Goal: Task Accomplishment & Management: Use online tool/utility

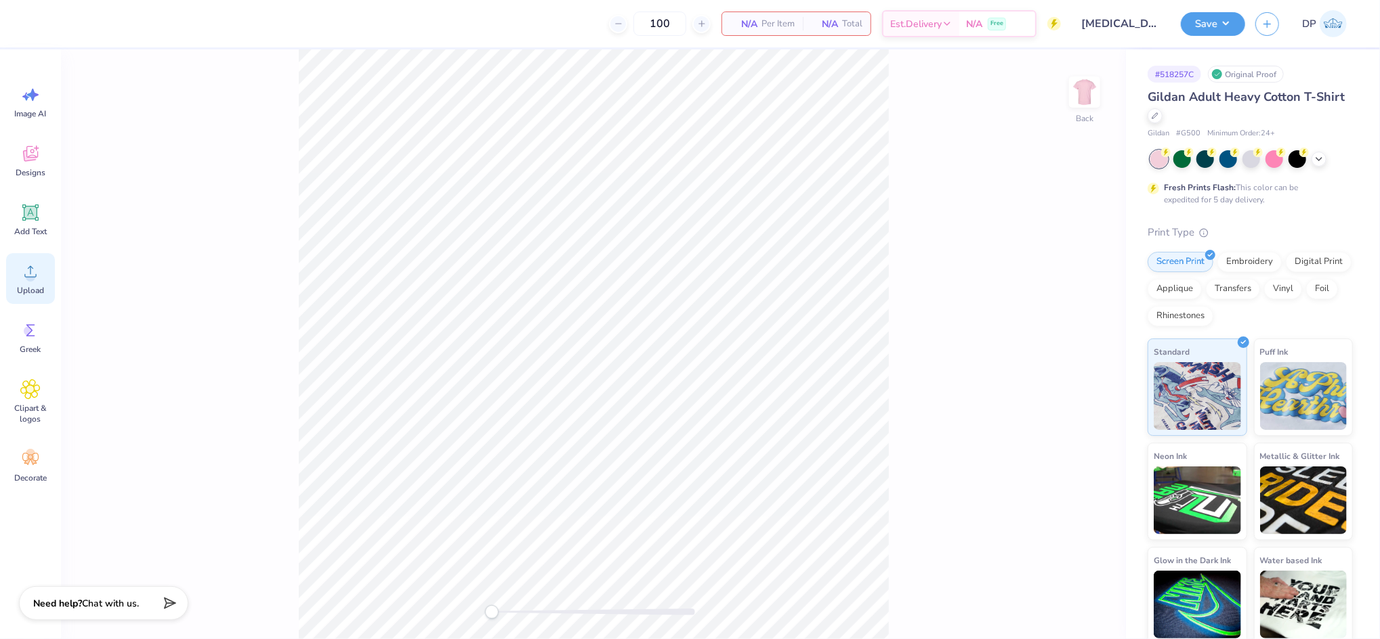
click at [30, 282] on div "Upload" at bounding box center [30, 278] width 49 height 51
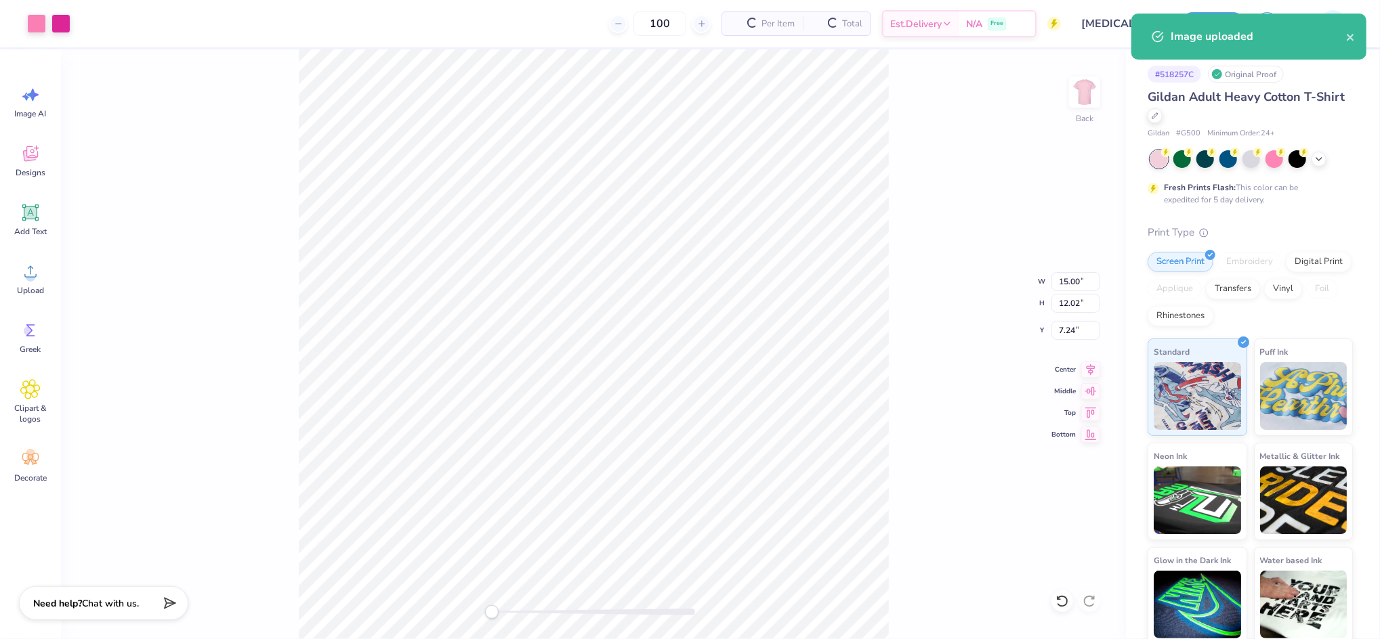
click at [889, 327] on div "Back W 15.00 15.00 " H 12.02 12.02 " Y 7.24 7.24 " Center Middle Top Bottom" at bounding box center [593, 344] width 1065 height 590
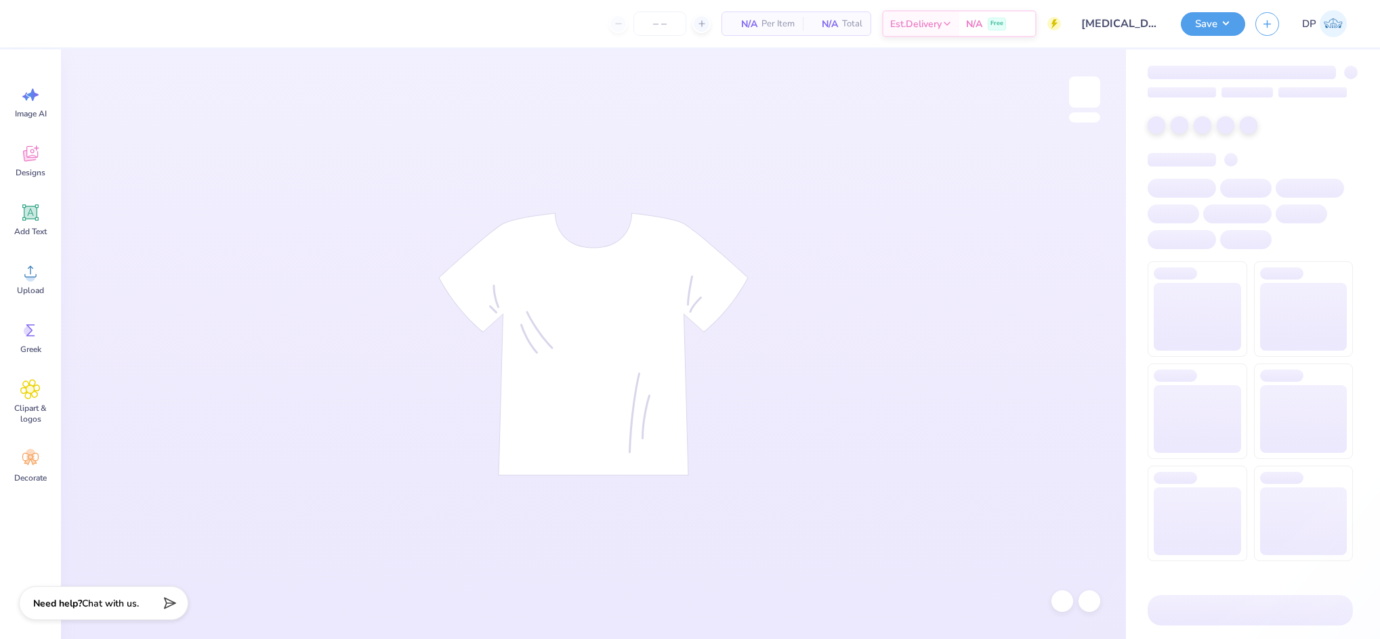
type input "100"
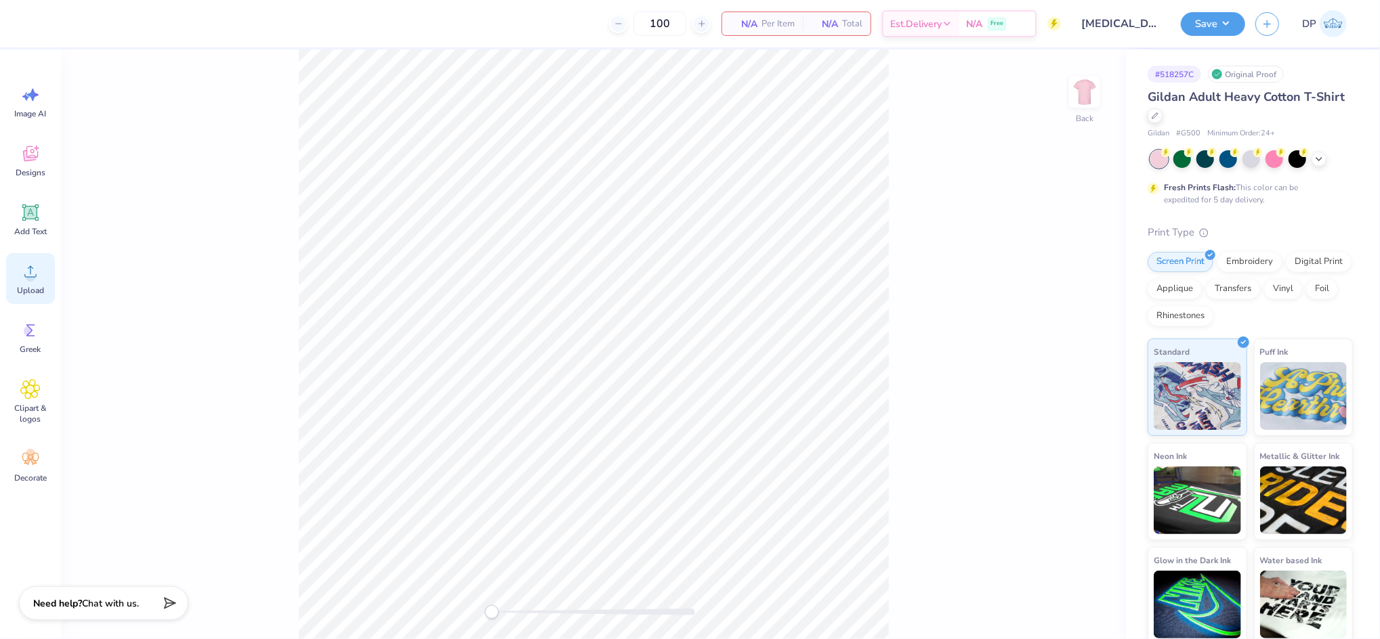
click at [49, 269] on div "Upload" at bounding box center [30, 278] width 49 height 51
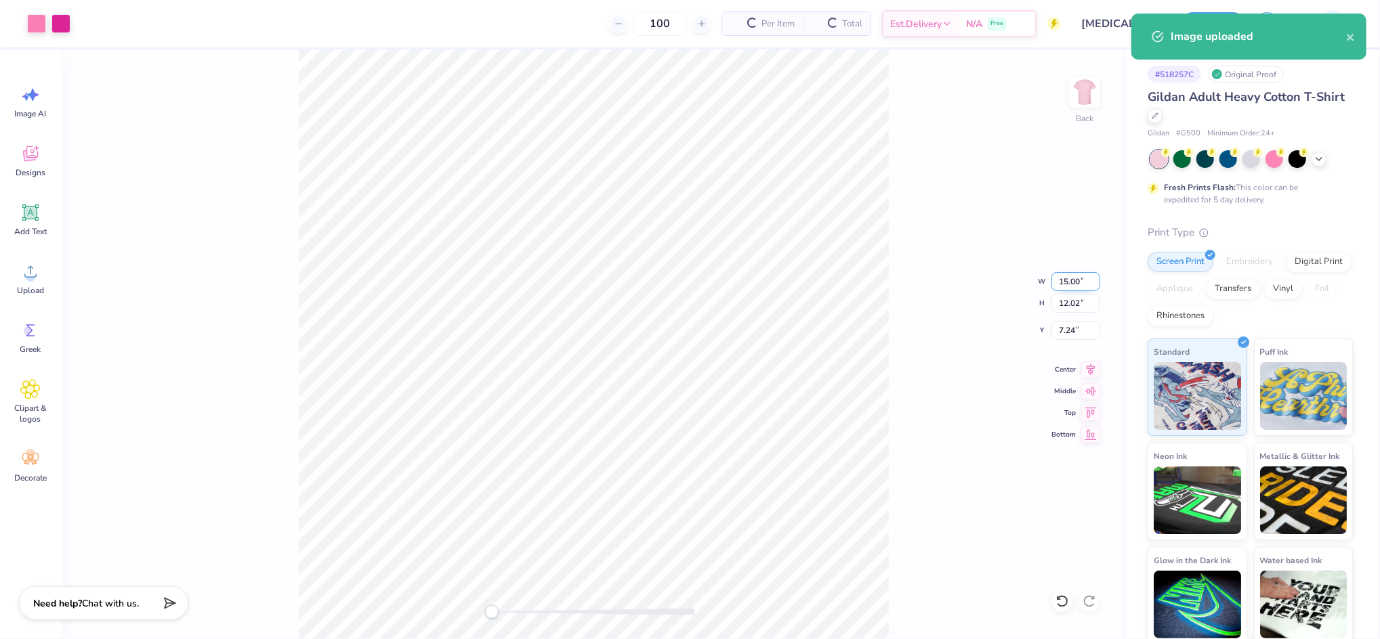
click at [1065, 286] on input "15.00" at bounding box center [1075, 281] width 49 height 19
type input "12.00"
type input "9.62"
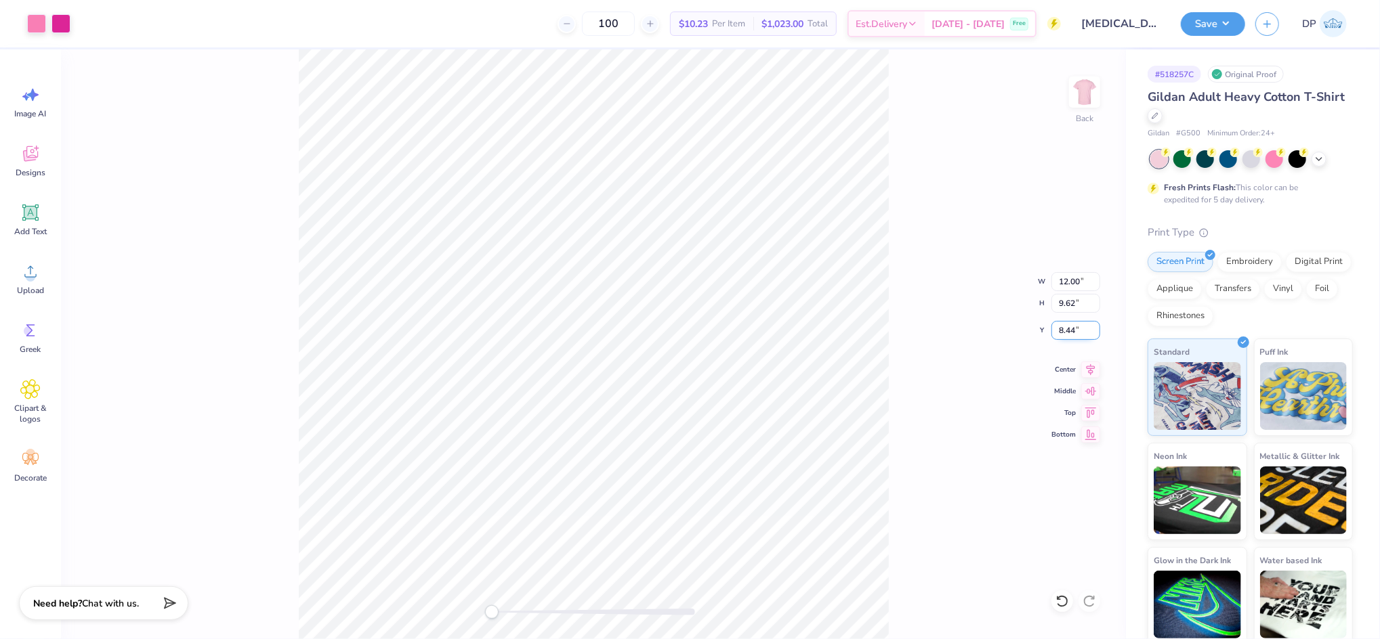
click at [1067, 331] on input "8.44" at bounding box center [1075, 330] width 49 height 19
type input "3"
click at [1063, 278] on input "12.00" at bounding box center [1075, 281] width 49 height 19
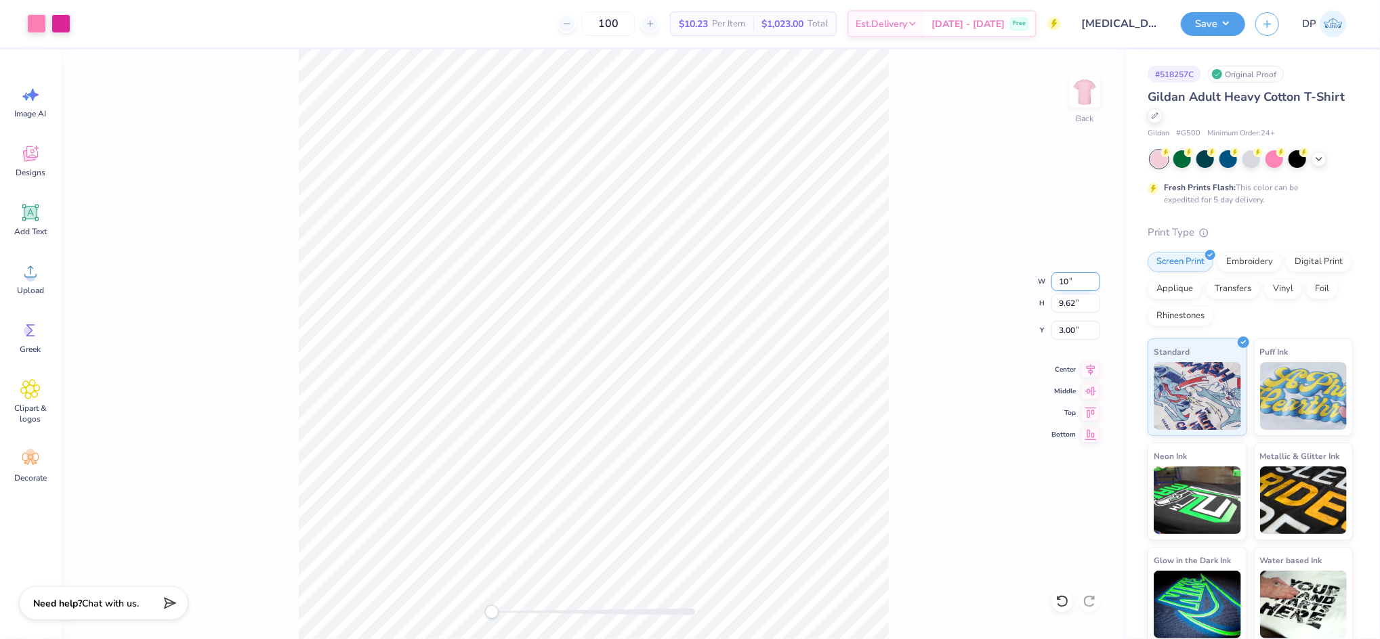
type input "10.00"
type input "8.01"
type input "3.80"
click at [1063, 278] on input "10.00" at bounding box center [1075, 281] width 49 height 19
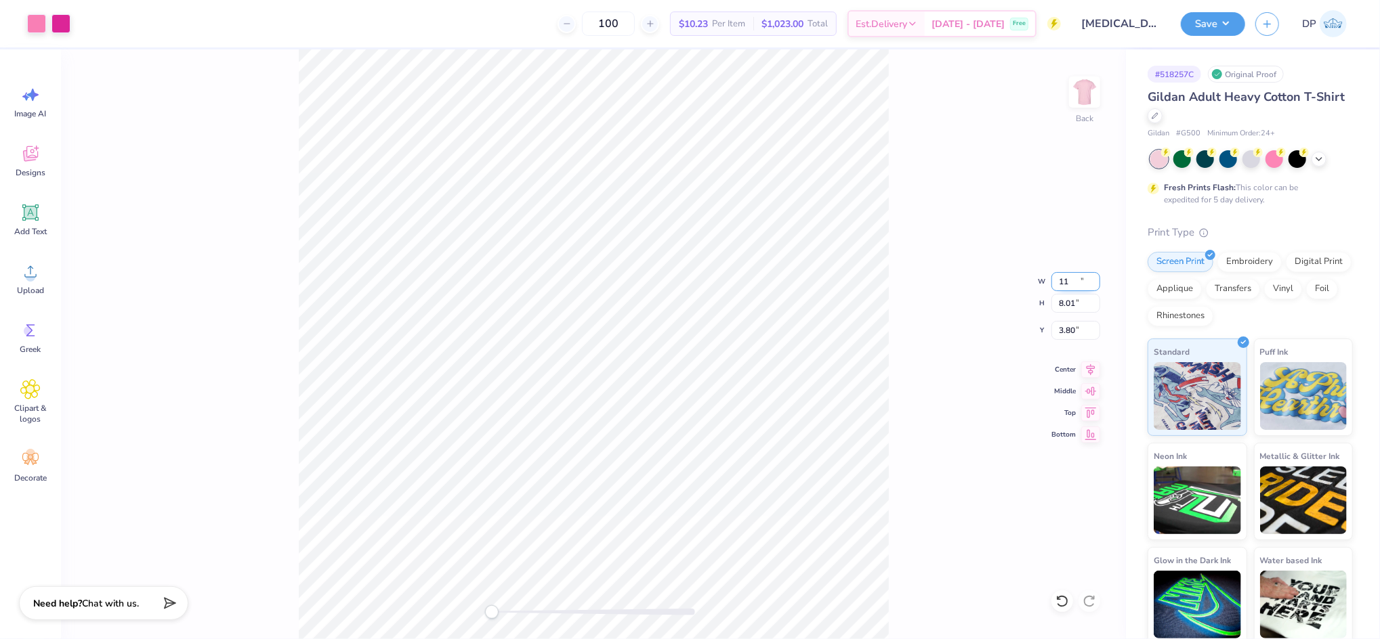
type input "11.00"
type input "8.81"
type input "3.40"
click at [946, 226] on div "Back W 11.00 11.00 " H 8.81 8.81 " Y 3.40 3.40 " Center Middle Top Bottom" at bounding box center [593, 344] width 1065 height 590
click at [1066, 332] on input "3.40" at bounding box center [1075, 330] width 49 height 19
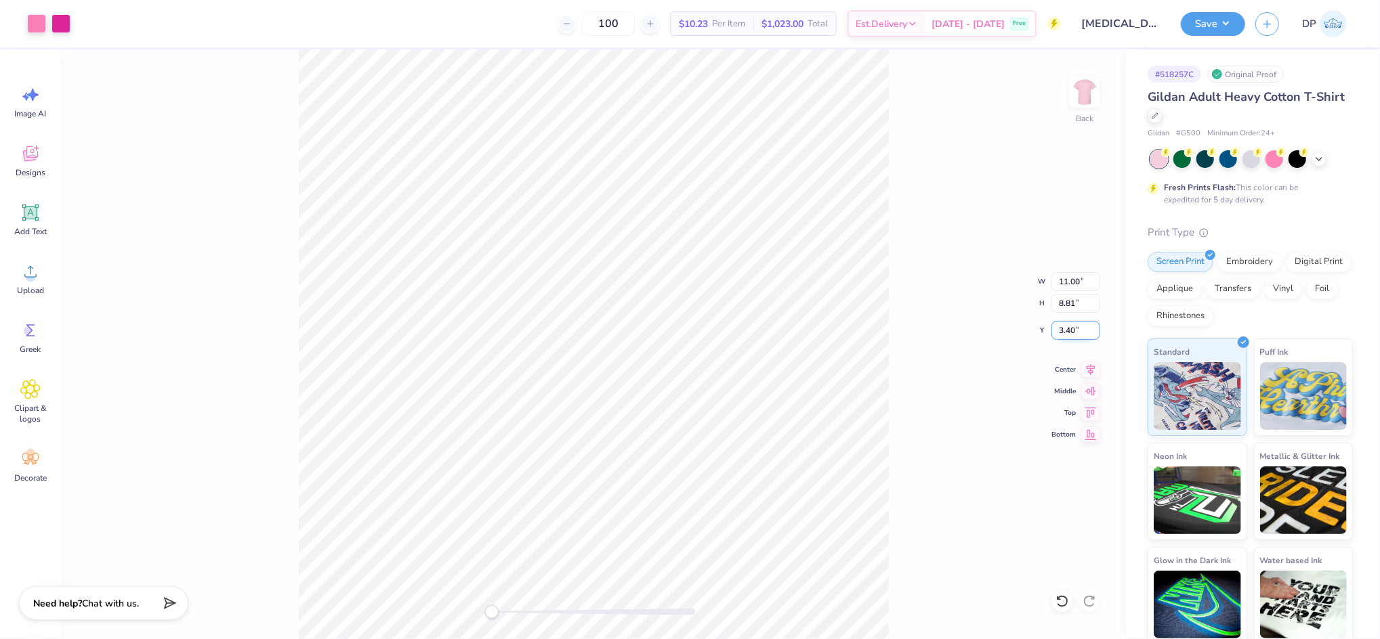
click at [1066, 332] on input "3.40" at bounding box center [1075, 330] width 49 height 19
type input "3"
drag, startPoint x: 1069, startPoint y: 279, endPoint x: 1075, endPoint y: 282, distance: 7.3
click at [1075, 282] on input "11.00" at bounding box center [1075, 281] width 49 height 19
type input "11.50"
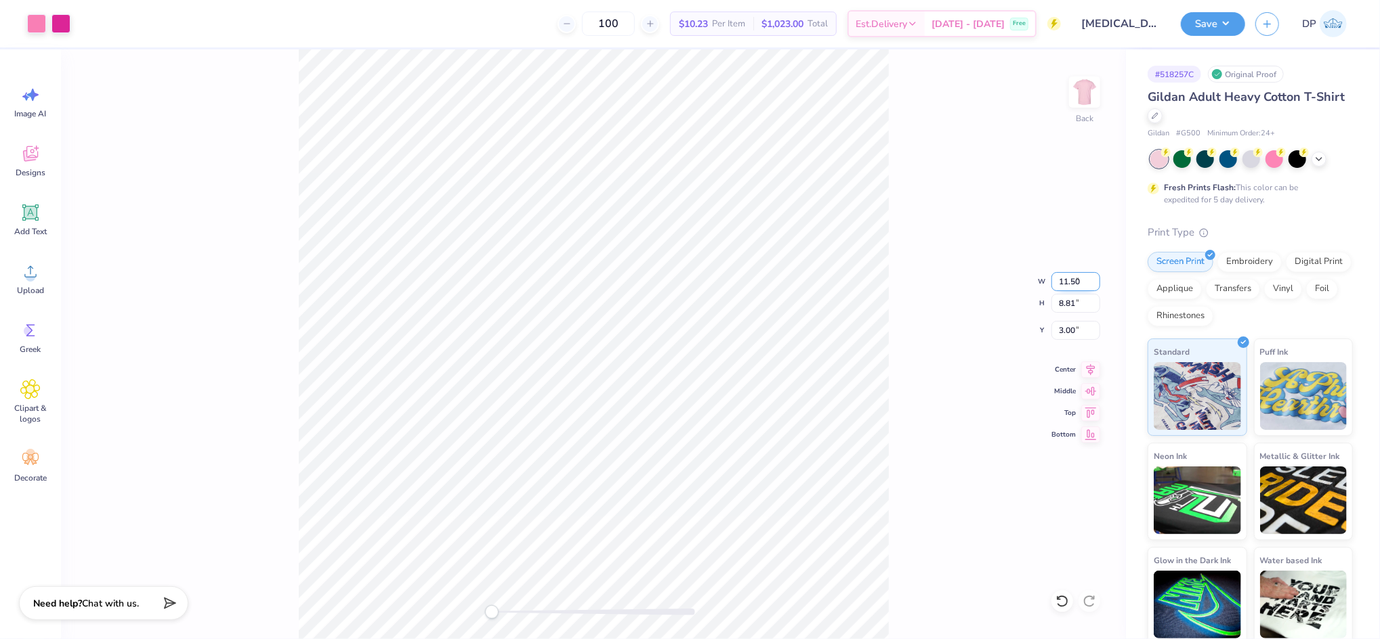
type input "9.21"
click at [1067, 328] on input "2.80" at bounding box center [1075, 330] width 49 height 19
click at [1067, 328] on input "3" at bounding box center [1075, 330] width 49 height 19
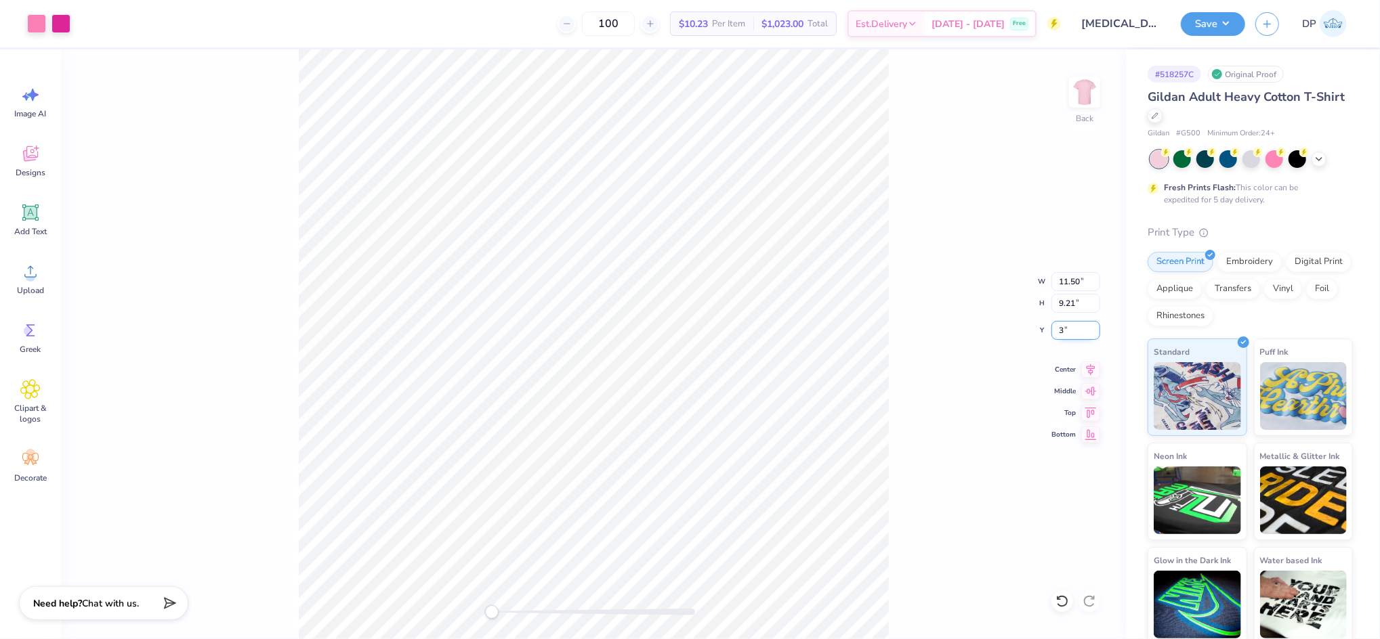
click at [1067, 328] on input "3" at bounding box center [1075, 330] width 49 height 19
type input "2"
click at [1071, 103] on img at bounding box center [1084, 92] width 54 height 54
click at [1092, 91] on img at bounding box center [1084, 92] width 54 height 54
click at [1092, 98] on img at bounding box center [1084, 92] width 54 height 54
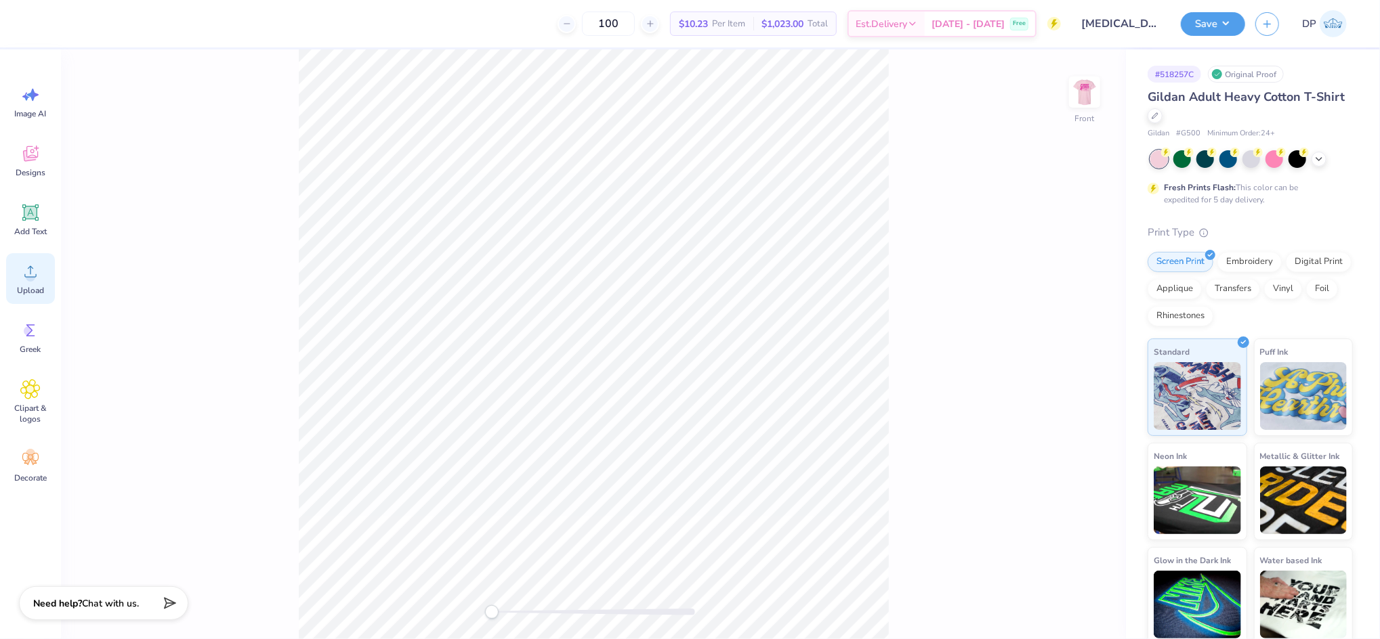
click at [40, 261] on icon at bounding box center [30, 271] width 20 height 20
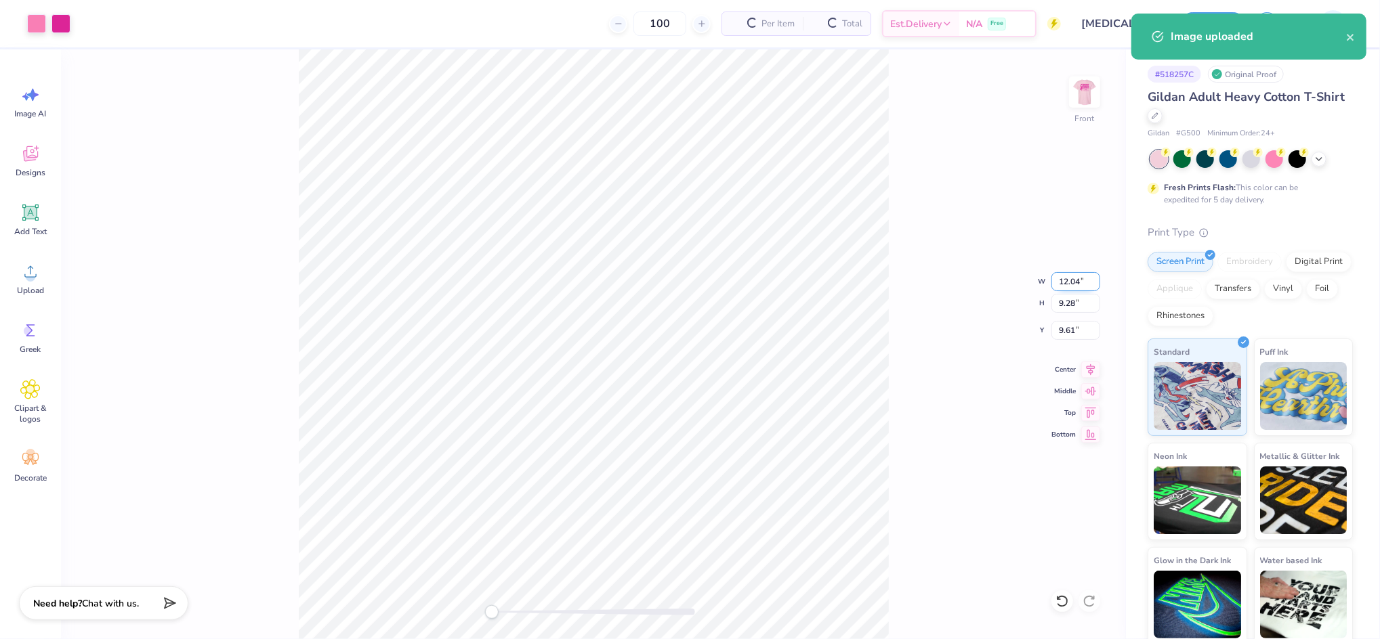
click at [1054, 279] on input "12.04" at bounding box center [1075, 281] width 49 height 19
type input "12.00"
type input "9.25"
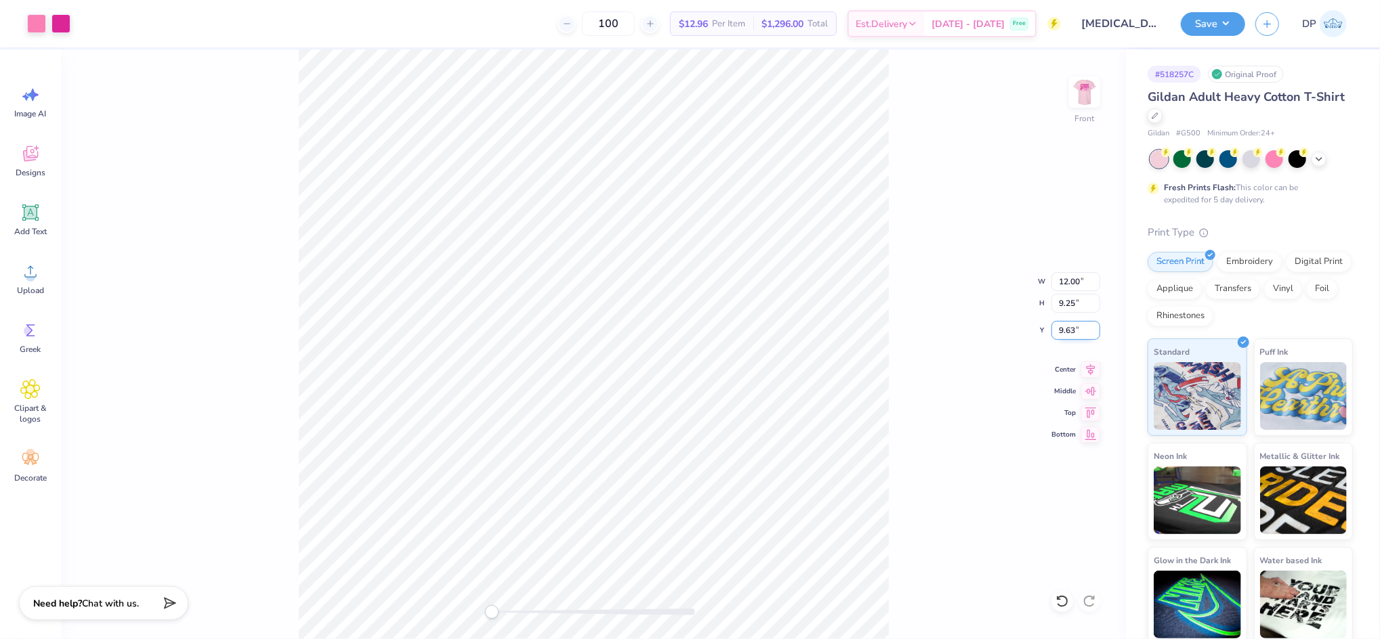
click at [1068, 321] on input "9.63" at bounding box center [1075, 330] width 49 height 19
type input "3"
click at [1077, 84] on img at bounding box center [1084, 92] width 54 height 54
click at [1077, 84] on img at bounding box center [1084, 92] width 27 height 27
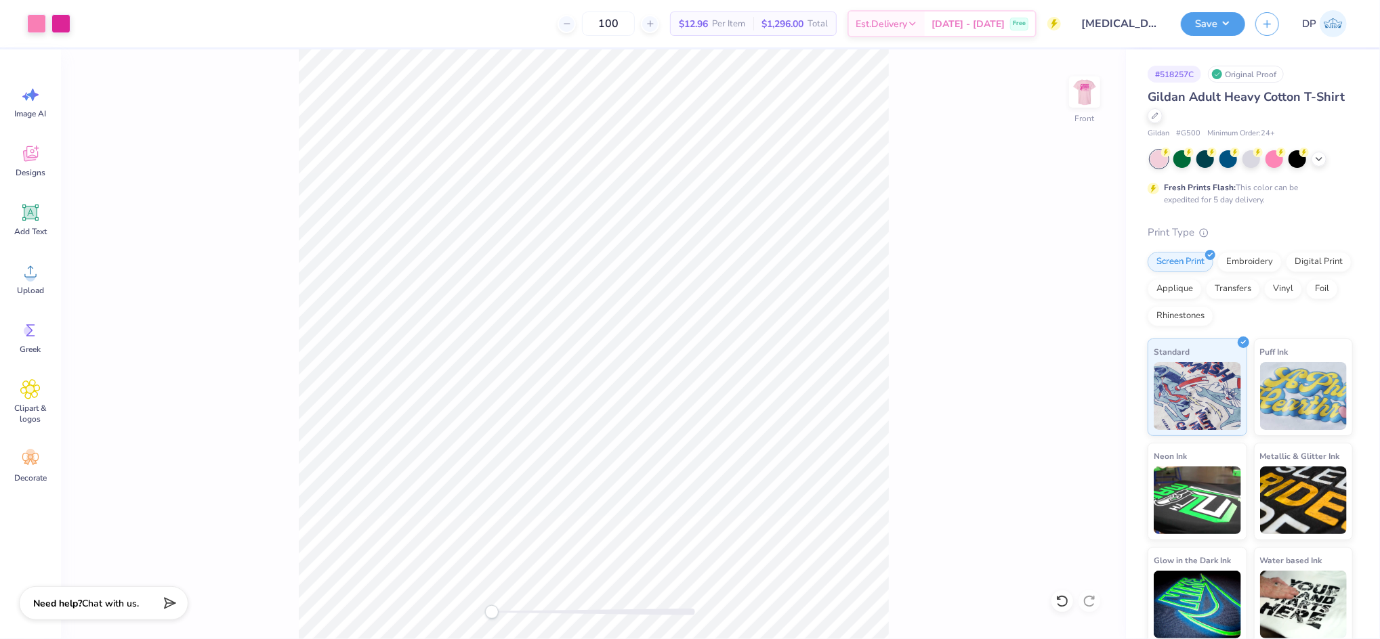
click at [1077, 84] on img at bounding box center [1084, 92] width 27 height 27
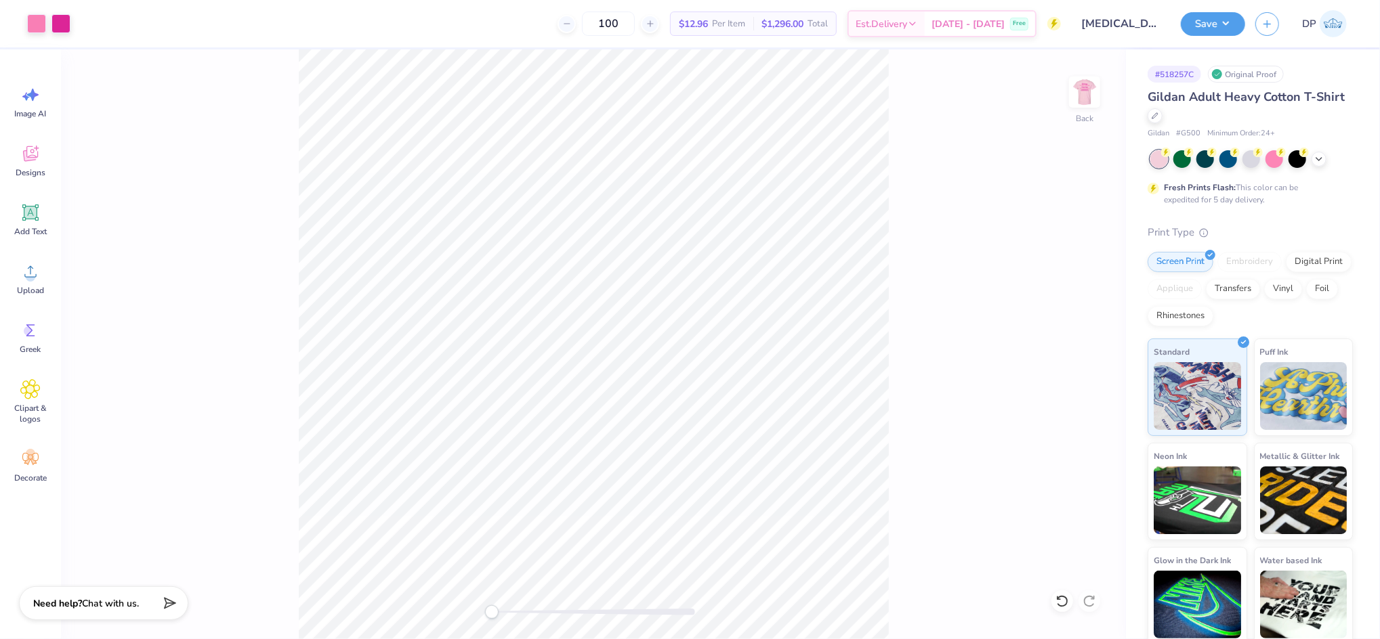
click at [1077, 84] on img at bounding box center [1084, 92] width 27 height 27
click at [1063, 89] on div "Back" at bounding box center [593, 344] width 1065 height 590
click at [1078, 84] on img at bounding box center [1084, 92] width 54 height 54
drag, startPoint x: 496, startPoint y: 615, endPoint x: 505, endPoint y: 614, distance: 9.6
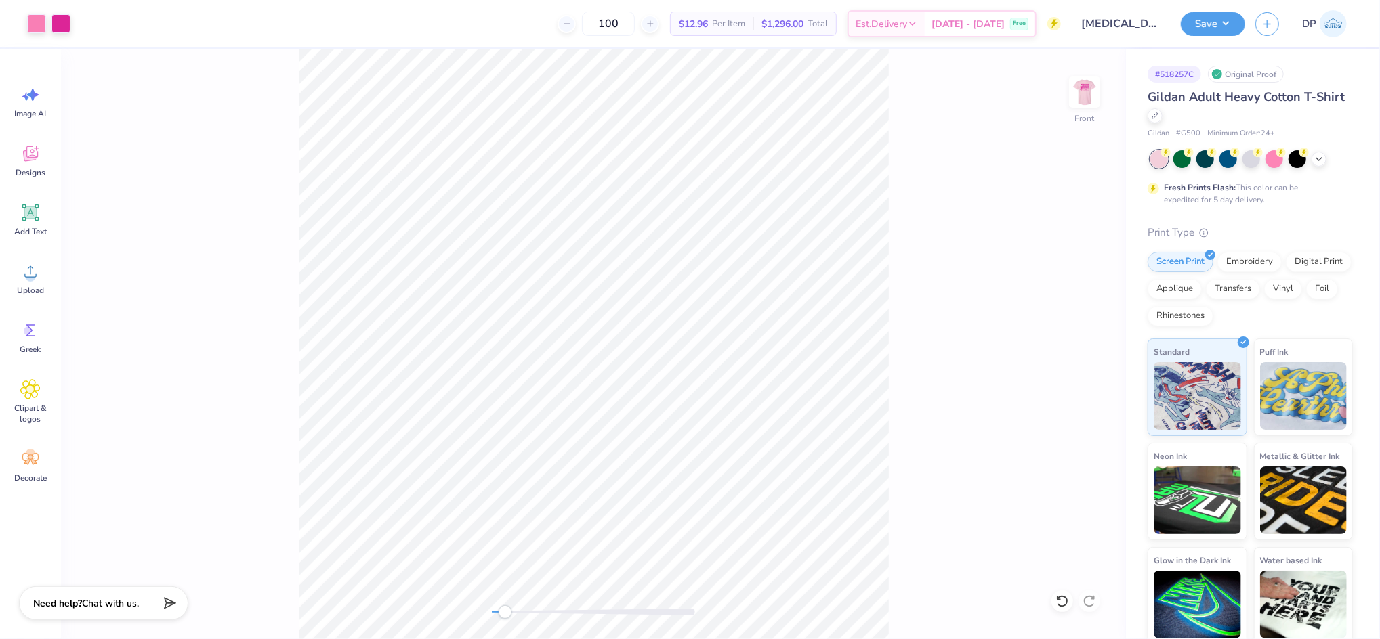
click at [505, 614] on div "Accessibility label" at bounding box center [505, 612] width 14 height 14
click at [38, 206] on icon at bounding box center [30, 213] width 16 height 16
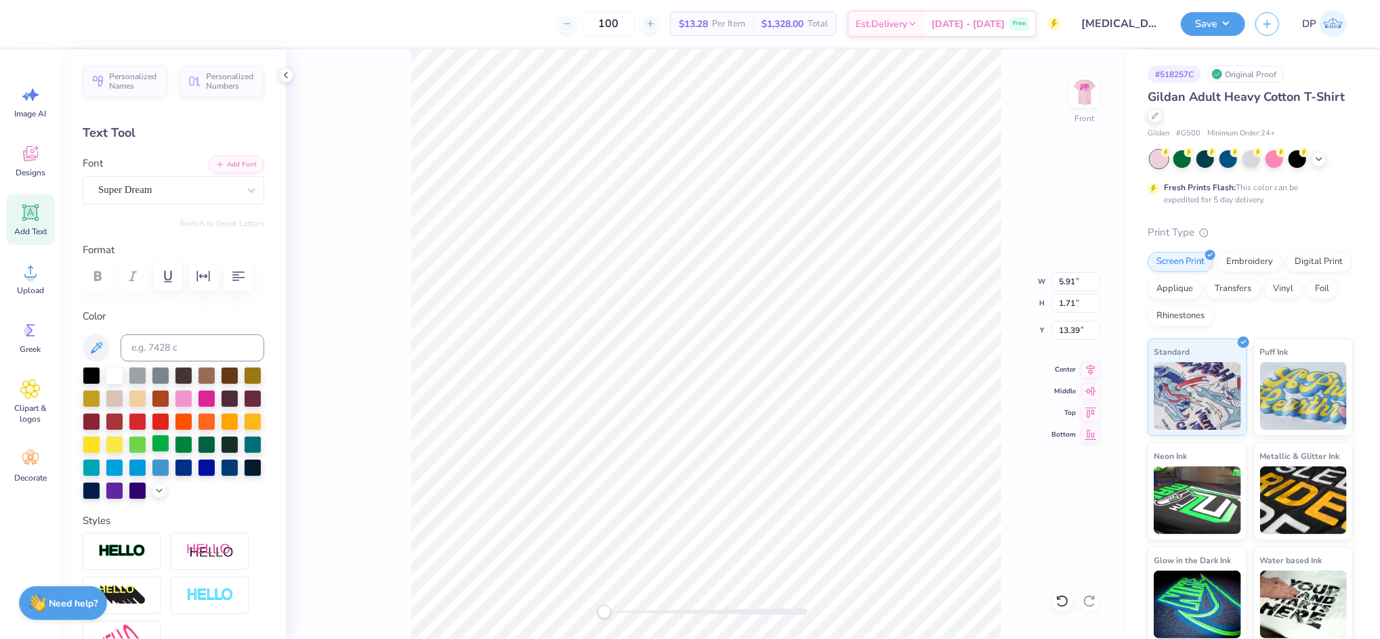
click at [169, 452] on div at bounding box center [161, 444] width 18 height 18
type textarea "Walking"
click at [222, 165] on button "Add Font" at bounding box center [237, 163] width 56 height 18
drag, startPoint x: 605, startPoint y: 610, endPoint x: 618, endPoint y: 610, distance: 12.9
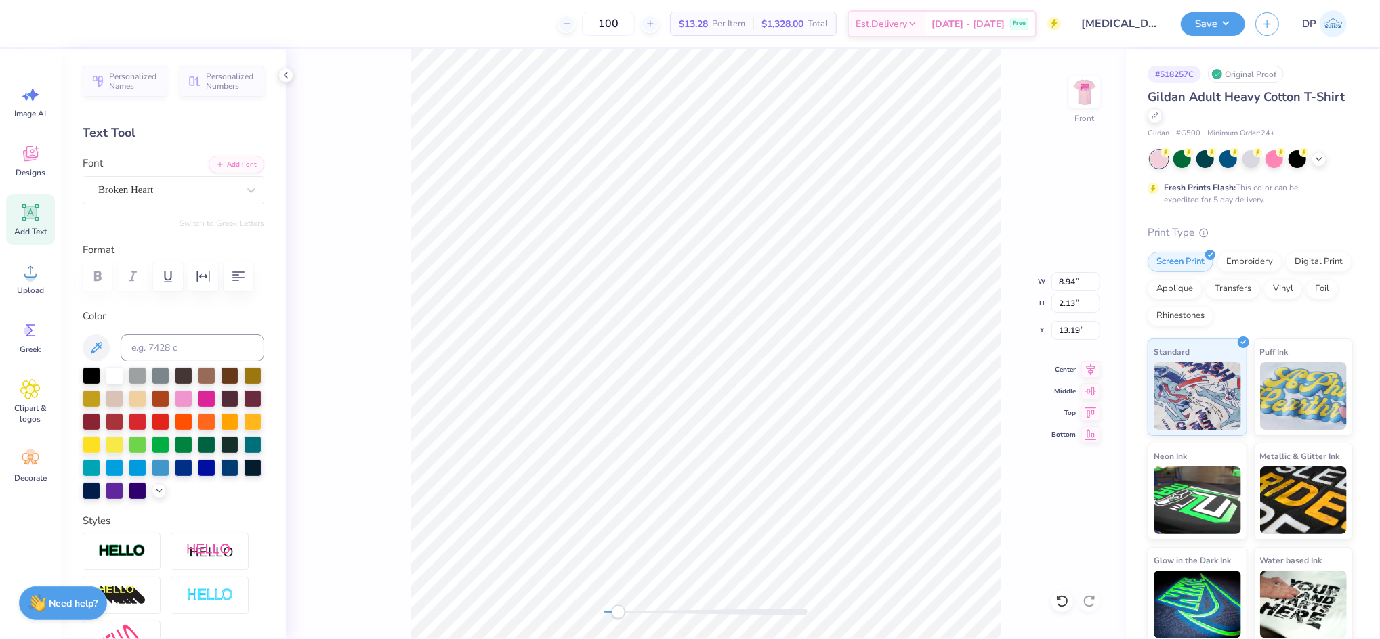
click at [618, 610] on div "Accessibility label" at bounding box center [619, 612] width 14 height 14
type input "6.83"
type input "3.06"
type input "2.83"
type input "6.87"
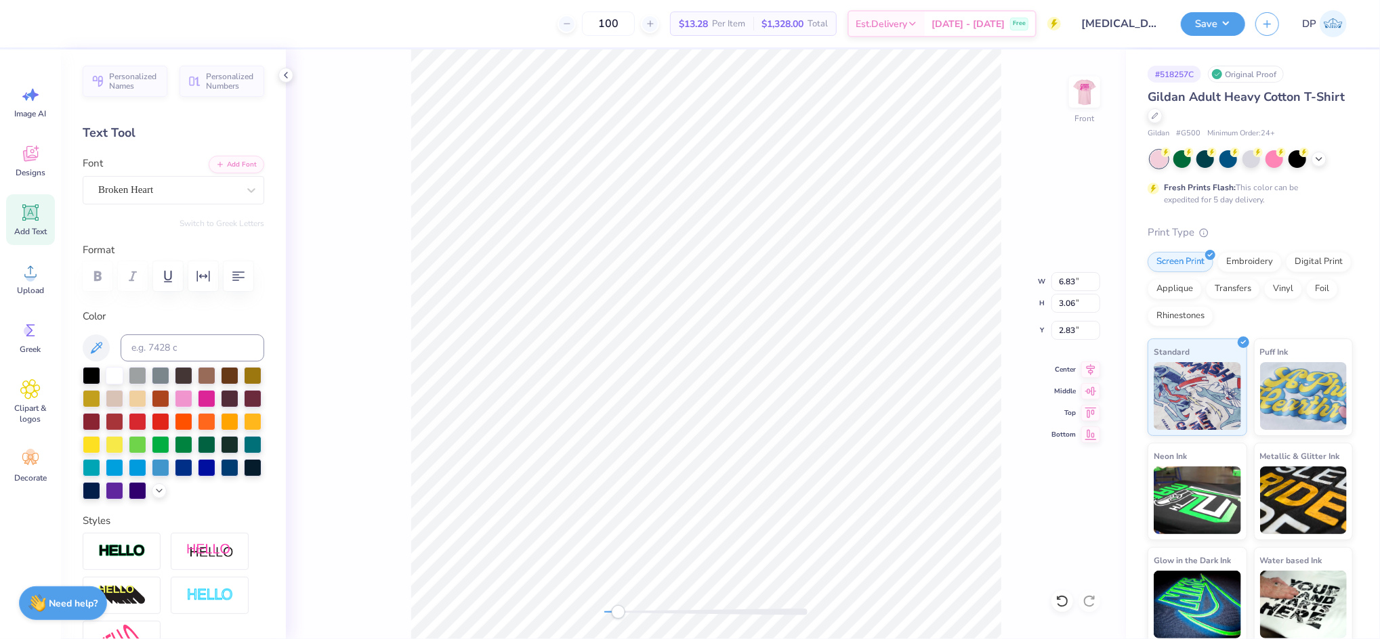
type input "3.07"
type input "3.00"
click at [37, 214] on icon at bounding box center [30, 213] width 16 height 16
type input "5.91"
type input "1.71"
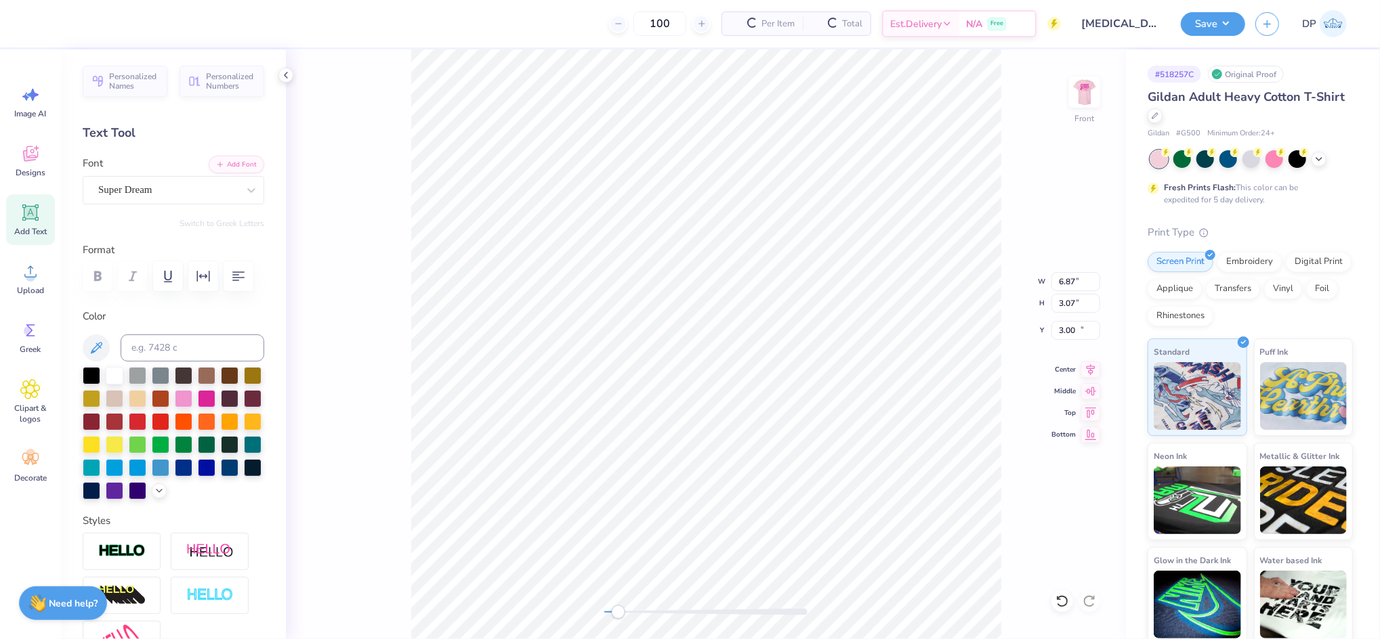
type input "13.39"
click at [169, 452] on div at bounding box center [161, 444] width 18 height 18
click at [184, 192] on div "Super Dream" at bounding box center [168, 189] width 142 height 21
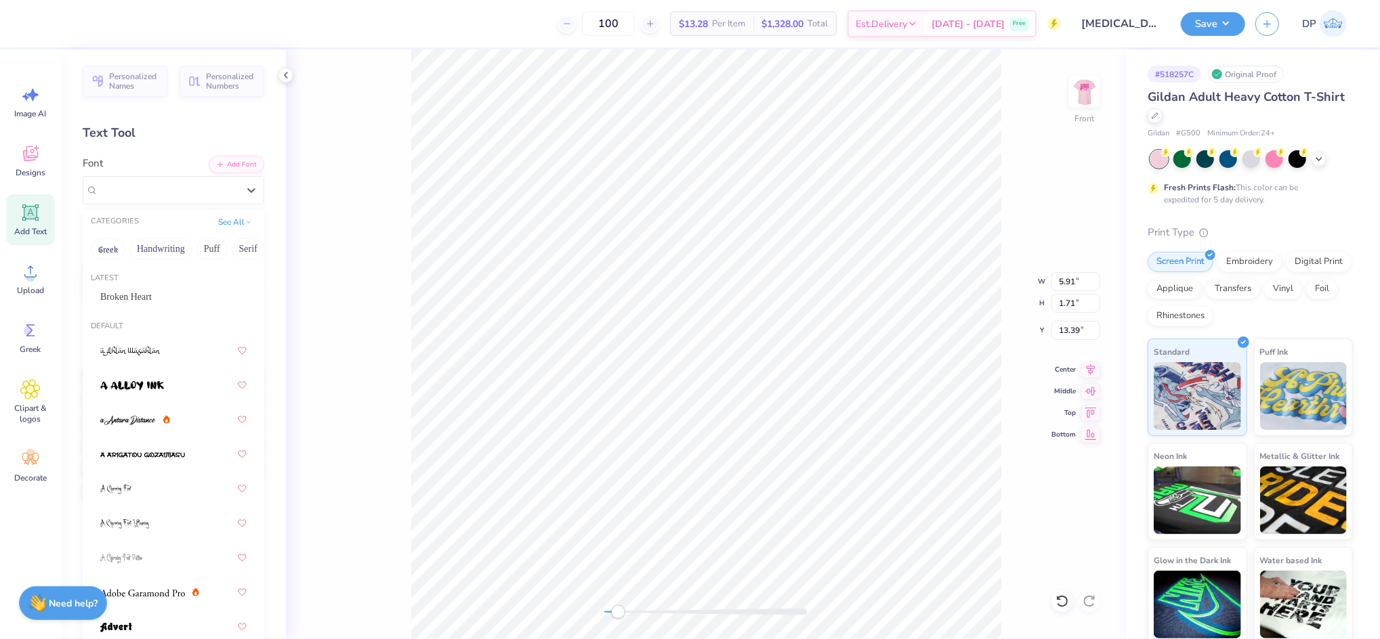
click at [161, 287] on div "Broken Heart" at bounding box center [173, 297] width 171 height 22
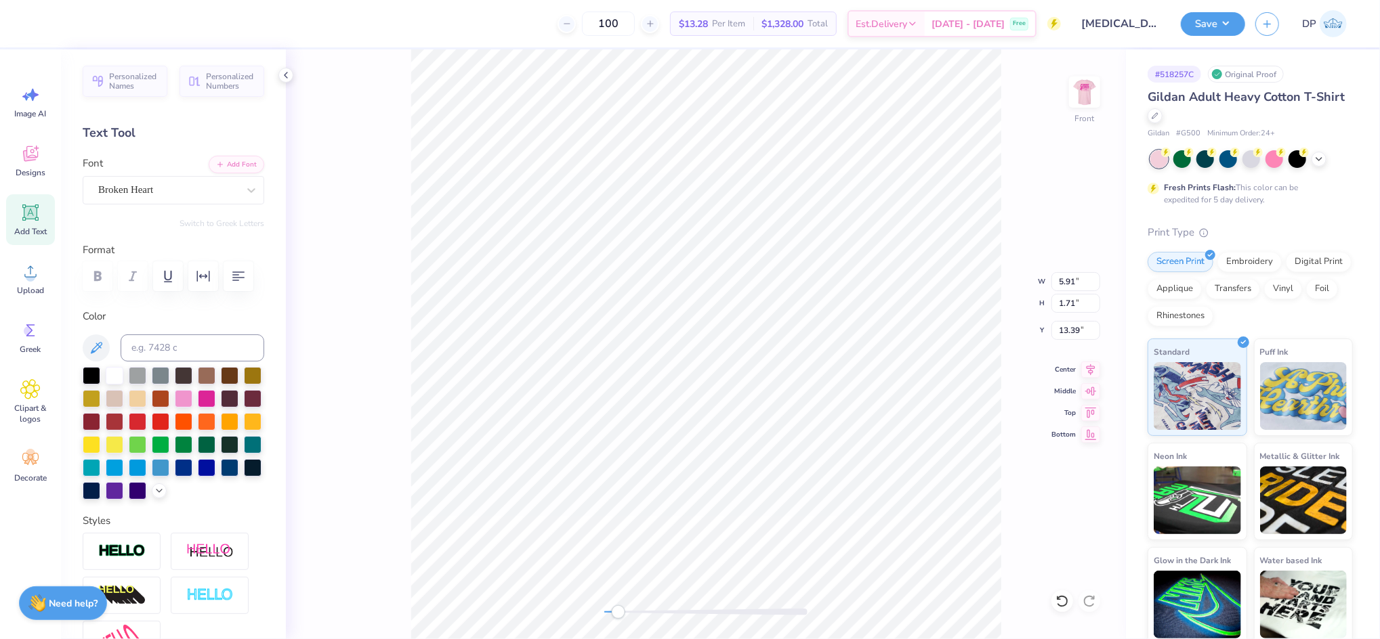
scroll to position [15, 1]
paste textarea "honoring"
type textarea "honoring"
type input "7.65"
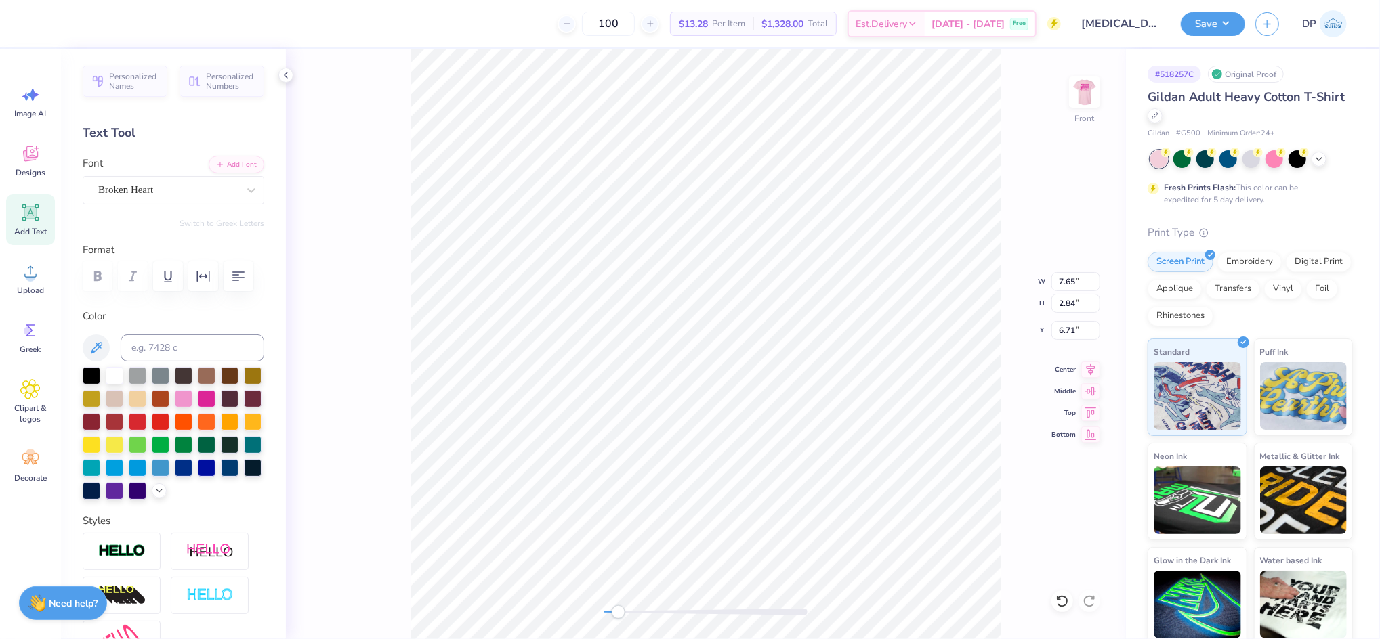
type input "2.84"
type input "6.71"
click at [640, 620] on div "Front W 7.65 7.65 " H 2.84 2.84 " Y 6.71 6.71 " Center Middle Top Bottom" at bounding box center [706, 344] width 840 height 590
type input "6.80"
type input "7.64"
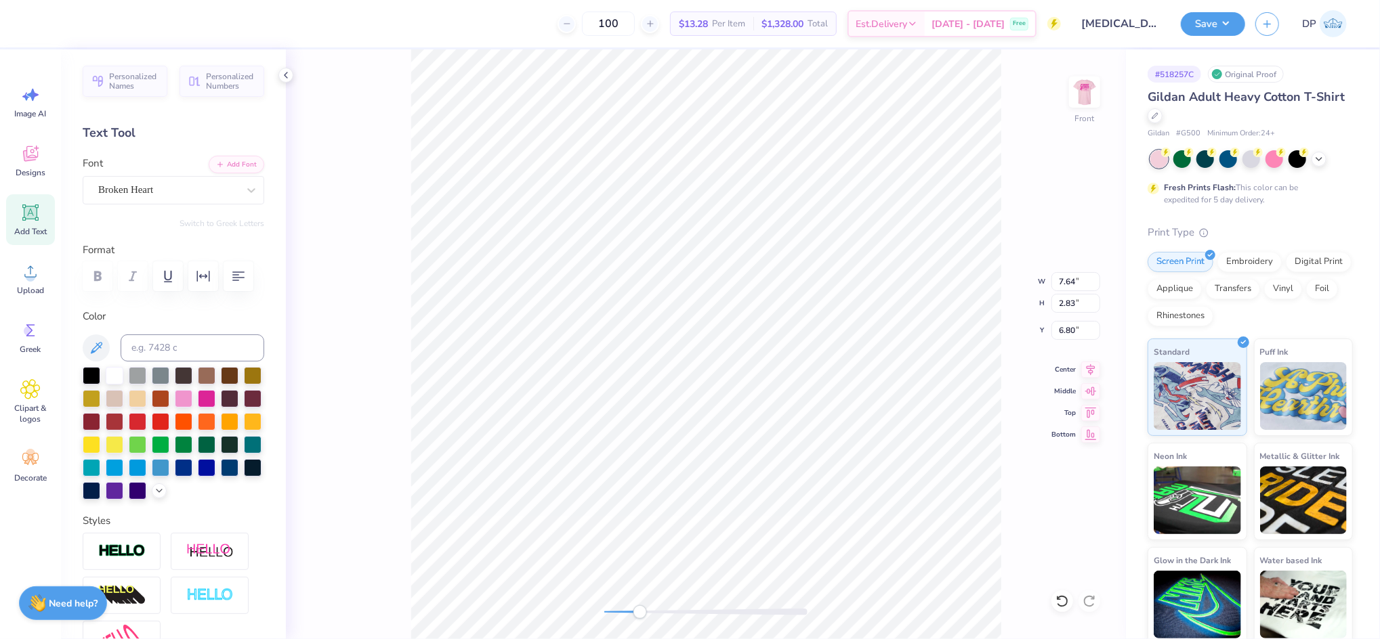
type input "2.83"
type input "6.81"
drag, startPoint x: 643, startPoint y: 610, endPoint x: 619, endPoint y: 613, distance: 24.5
click at [619, 613] on div "Accessibility label" at bounding box center [619, 612] width 14 height 14
click at [38, 222] on icon at bounding box center [30, 212] width 20 height 20
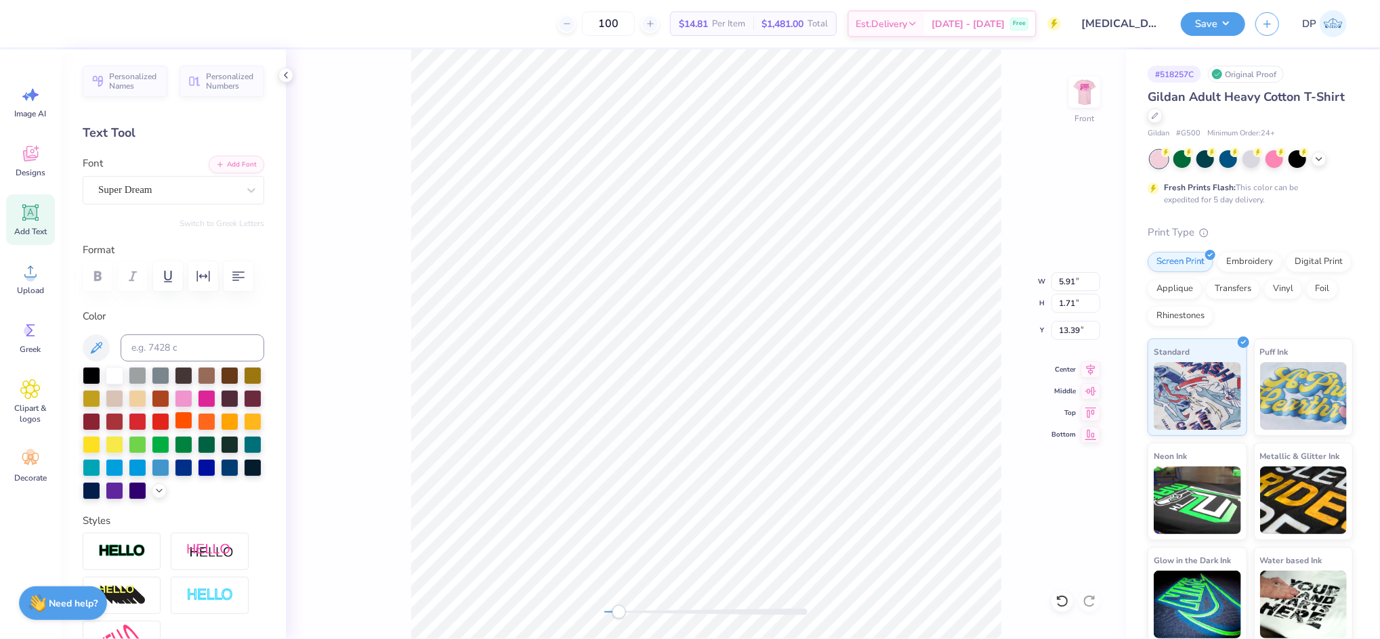
click at [192, 429] on div at bounding box center [184, 421] width 18 height 18
click at [238, 161] on button "Add Font" at bounding box center [237, 163] width 56 height 18
type input "2.55"
type input "1.30"
type input "13.24"
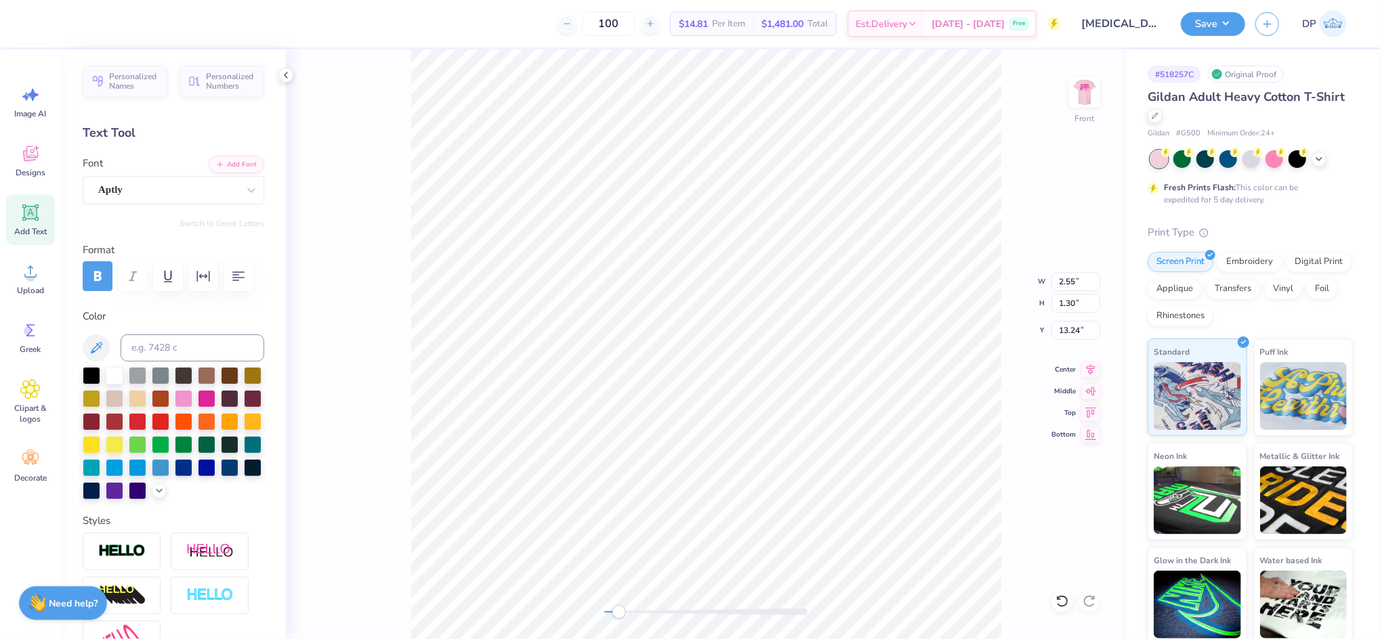
scroll to position [15, 1]
type textarea "for those who fight,"
drag, startPoint x: 619, startPoint y: 614, endPoint x: 629, endPoint y: 614, distance: 10.2
click at [629, 614] on div "Accessibility label" at bounding box center [629, 612] width 14 height 14
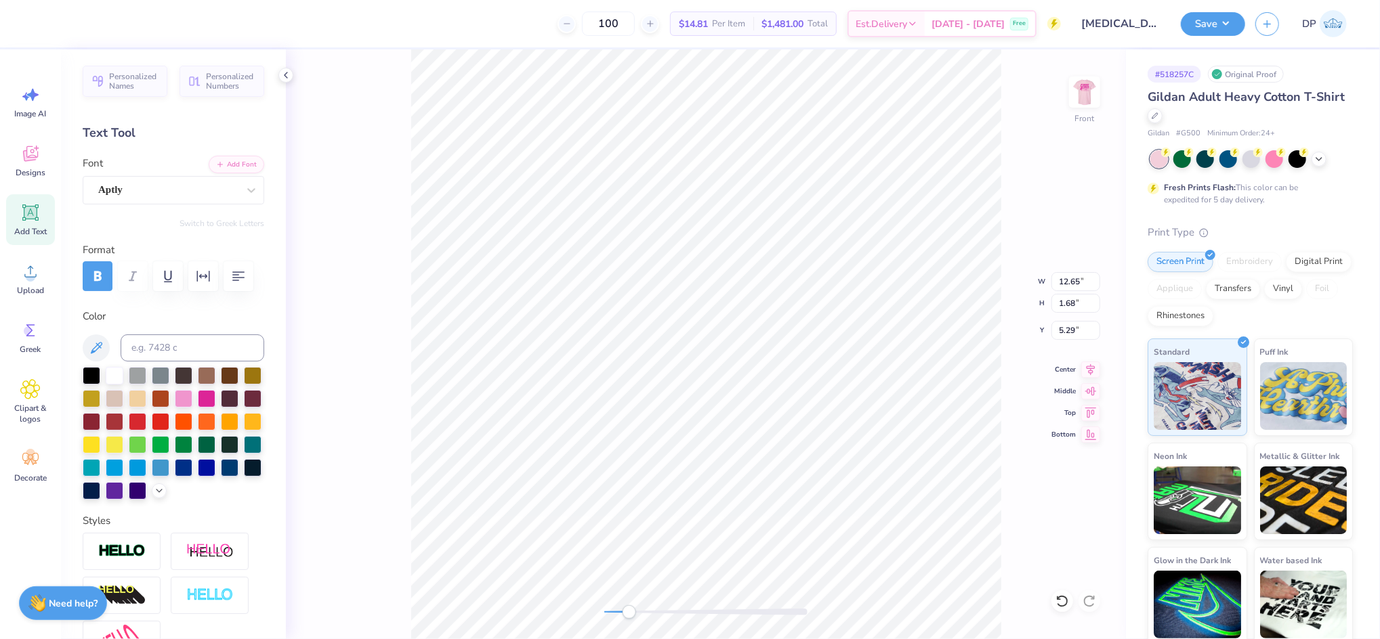
type input "12.65"
type input "1.68"
type input "5.29"
click at [207, 277] on icon "button" at bounding box center [203, 276] width 16 height 16
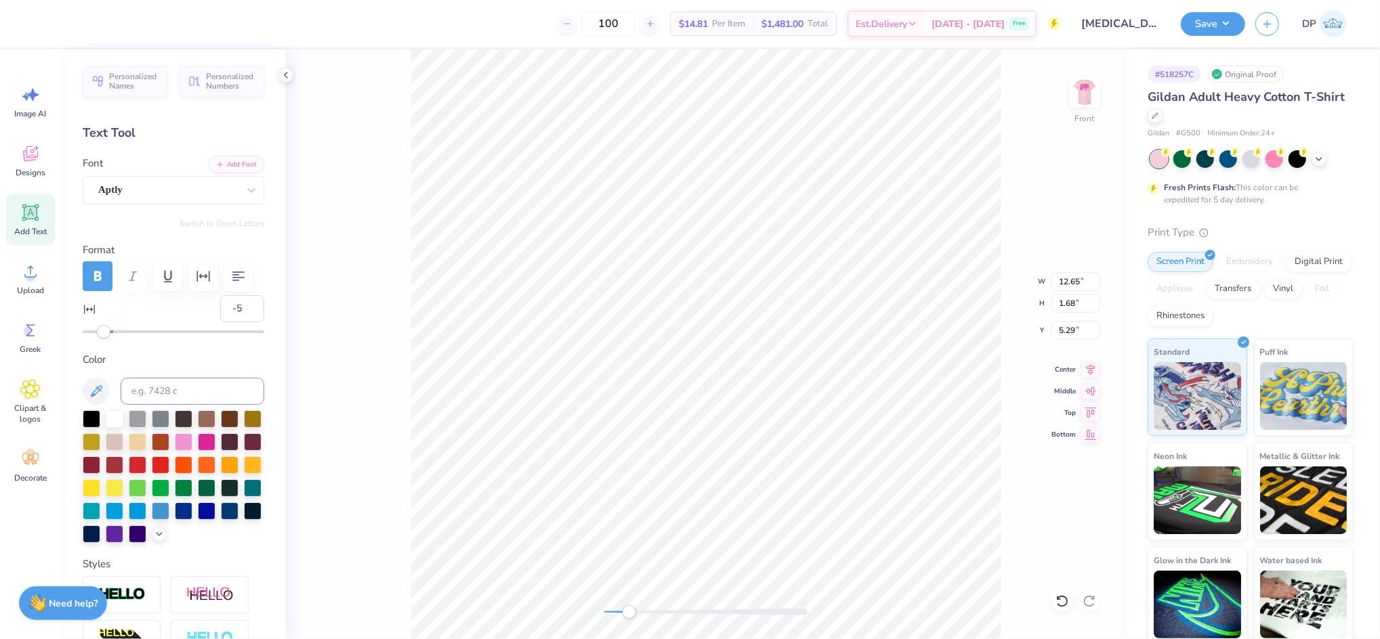
type input "-6"
drag, startPoint x: 110, startPoint y: 371, endPoint x: 102, endPoint y: 371, distance: 8.1
click at [102, 339] on div "Accessibility label" at bounding box center [102, 332] width 14 height 14
type input "10.73"
type input "5.36"
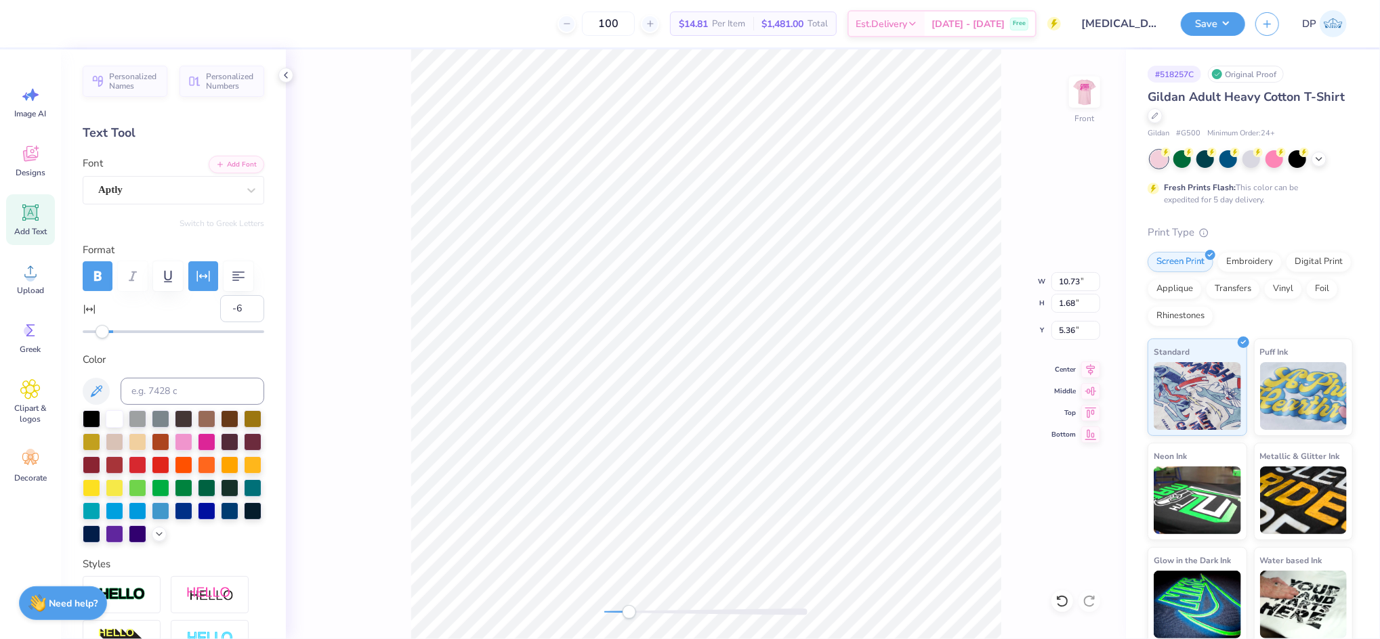
type input "11.28"
type input "1.77"
type input "5.28"
type input "-5"
click at [104, 339] on div "Accessibility label" at bounding box center [104, 332] width 14 height 14
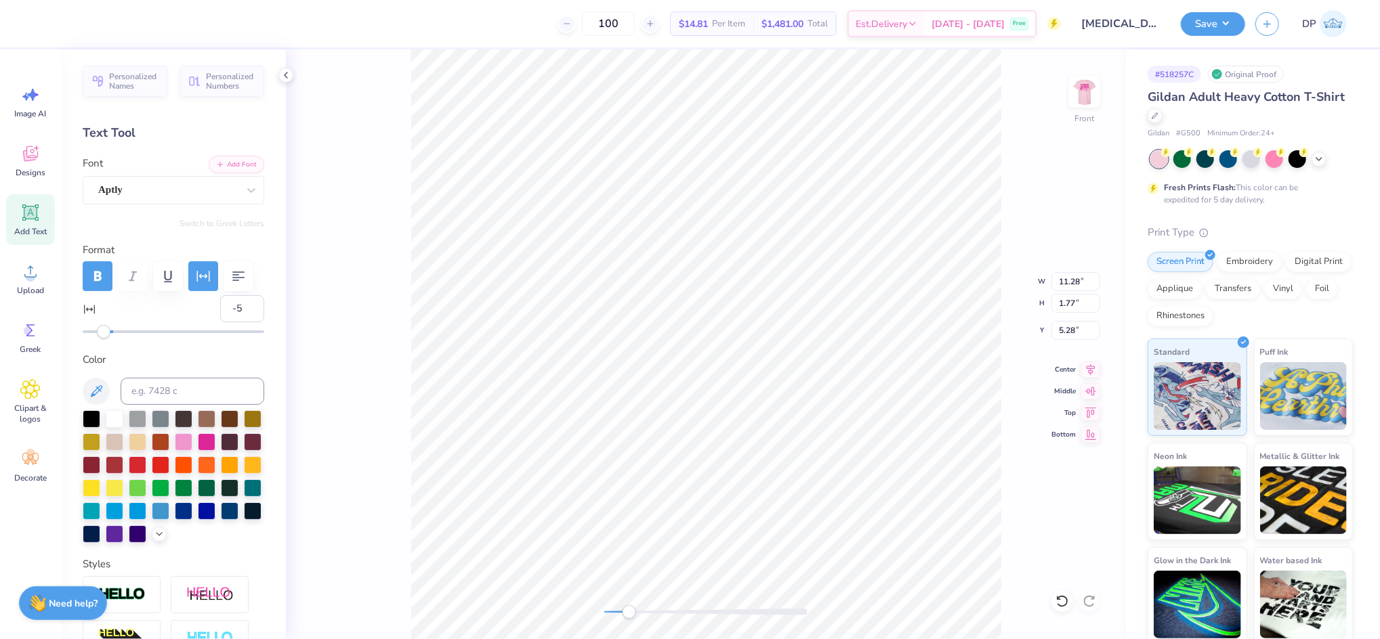
type input "-4"
click at [104, 339] on div "Accessibility label" at bounding box center [105, 332] width 14 height 14
type input "11.93"
type input "1.76"
type input "5.30"
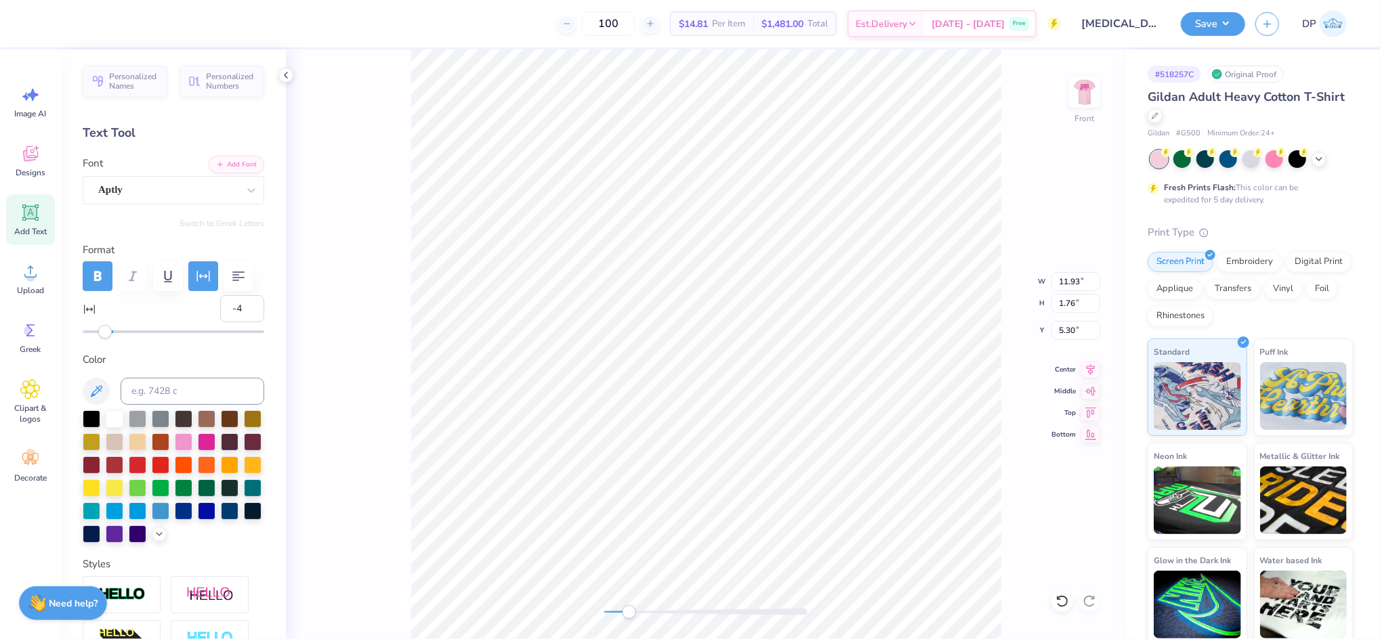
type input "11.96"
type input "1.77"
click at [1074, 600] on div "Front W 11.96 11.96 " H 1.77 1.77 " Y 5.30 5.30 " Center Middle Top Bottom" at bounding box center [706, 344] width 840 height 590
click at [1063, 602] on icon at bounding box center [1062, 602] width 14 height 14
click at [1057, 602] on icon at bounding box center [1062, 602] width 14 height 14
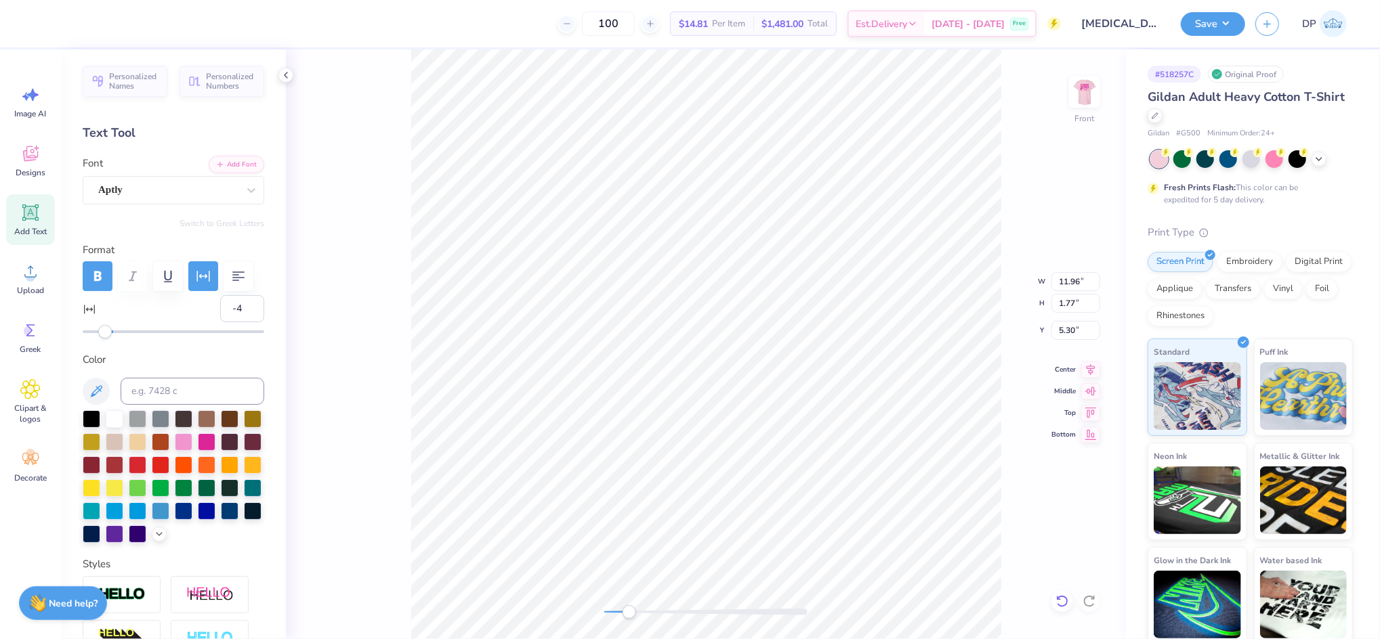
scroll to position [15, 5]
type textarea "f"
paste textarea "those who’ve won."
type textarea "those who’ve won."
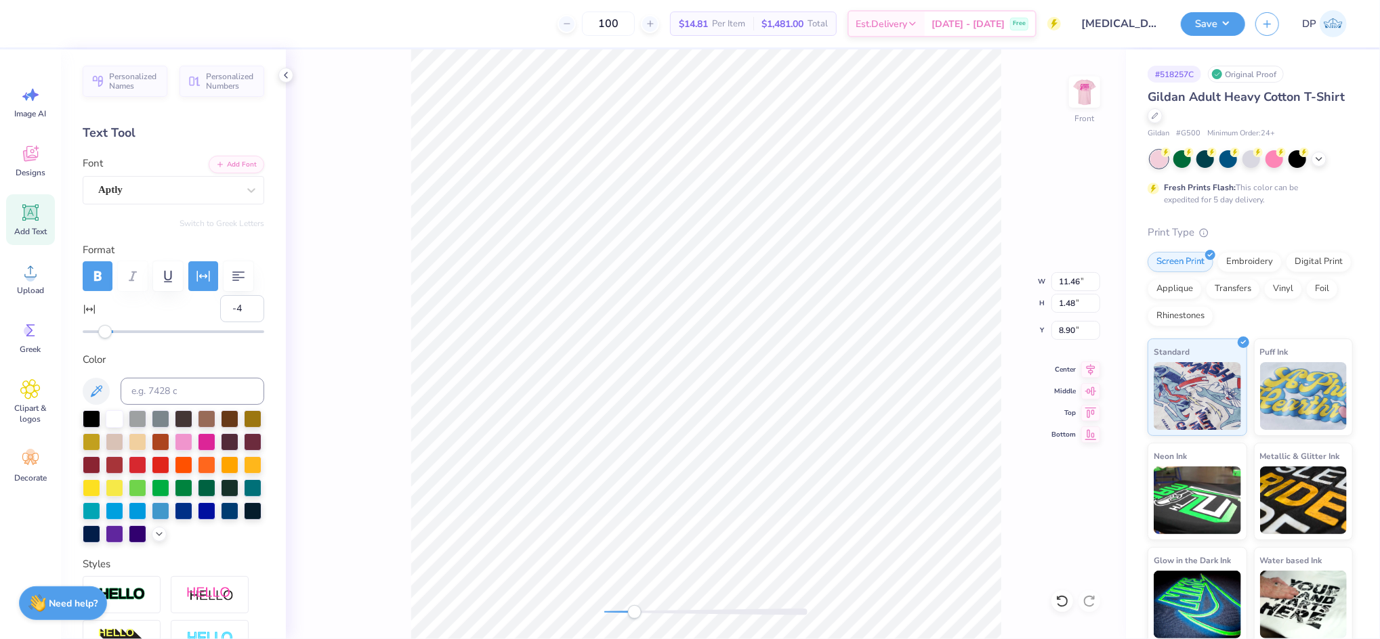
drag, startPoint x: 621, startPoint y: 610, endPoint x: 643, endPoint y: 615, distance: 22.8
click at [641, 615] on div "Accessibility label" at bounding box center [635, 612] width 14 height 14
click at [629, 612] on div at bounding box center [705, 612] width 203 height 7
type input "2"
click at [114, 333] on div at bounding box center [174, 331] width 182 height 3
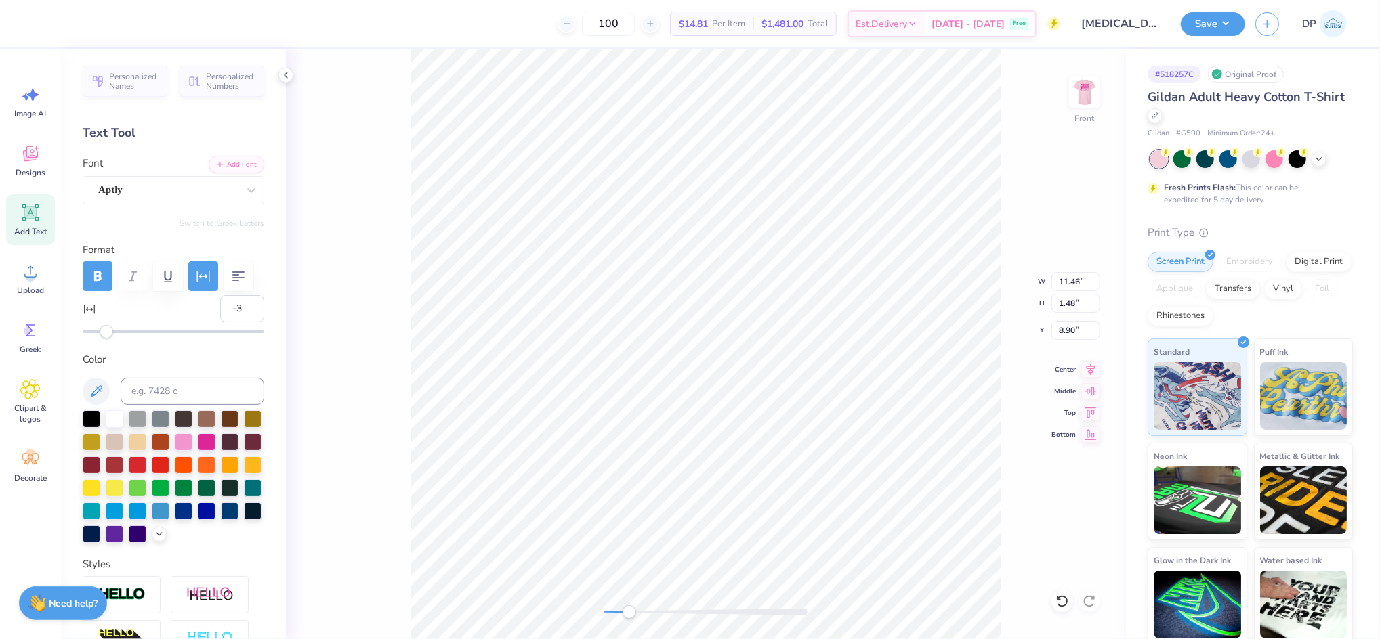
type input "-4"
click at [104, 339] on div "Accessibility label" at bounding box center [105, 332] width 14 height 14
type input "-4"
click at [106, 339] on div "Accessibility label" at bounding box center [107, 332] width 14 height 14
type input "-7"
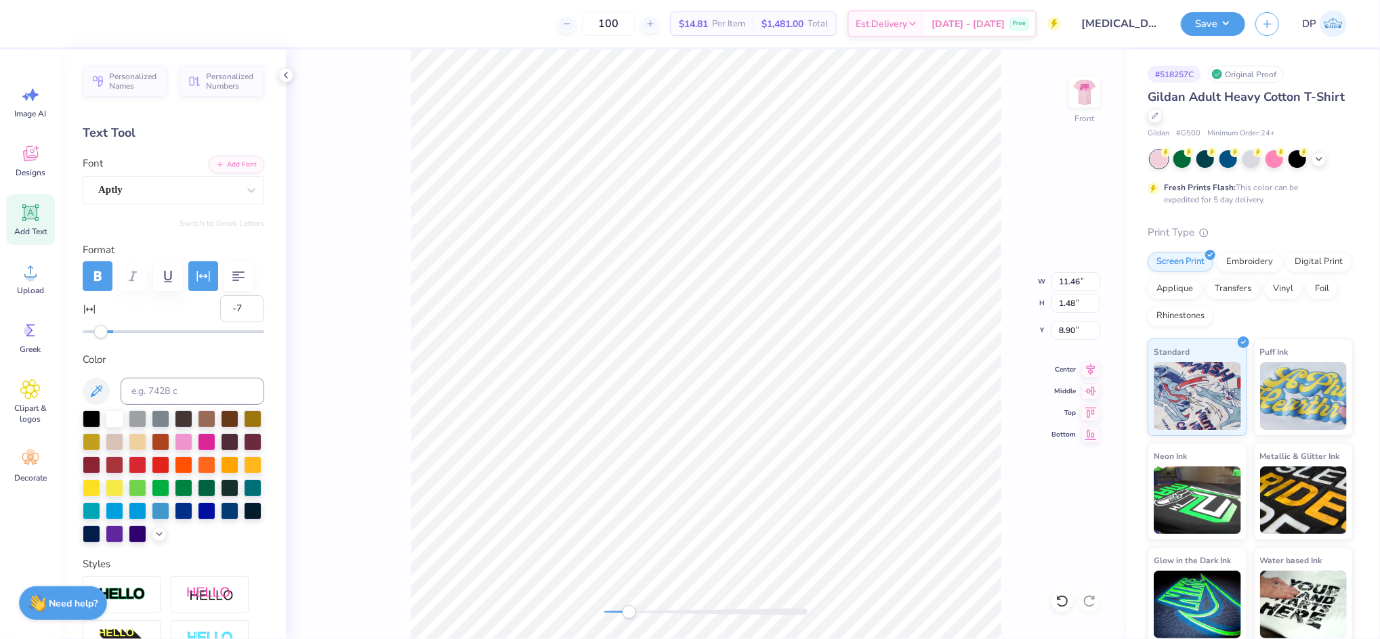
click at [100, 339] on div "Accessibility label" at bounding box center [101, 332] width 14 height 14
type input "-4"
click at [106, 339] on div "Accessibility label" at bounding box center [105, 332] width 14 height 14
type input "-3"
click at [107, 339] on div "Accessibility label" at bounding box center [107, 332] width 14 height 14
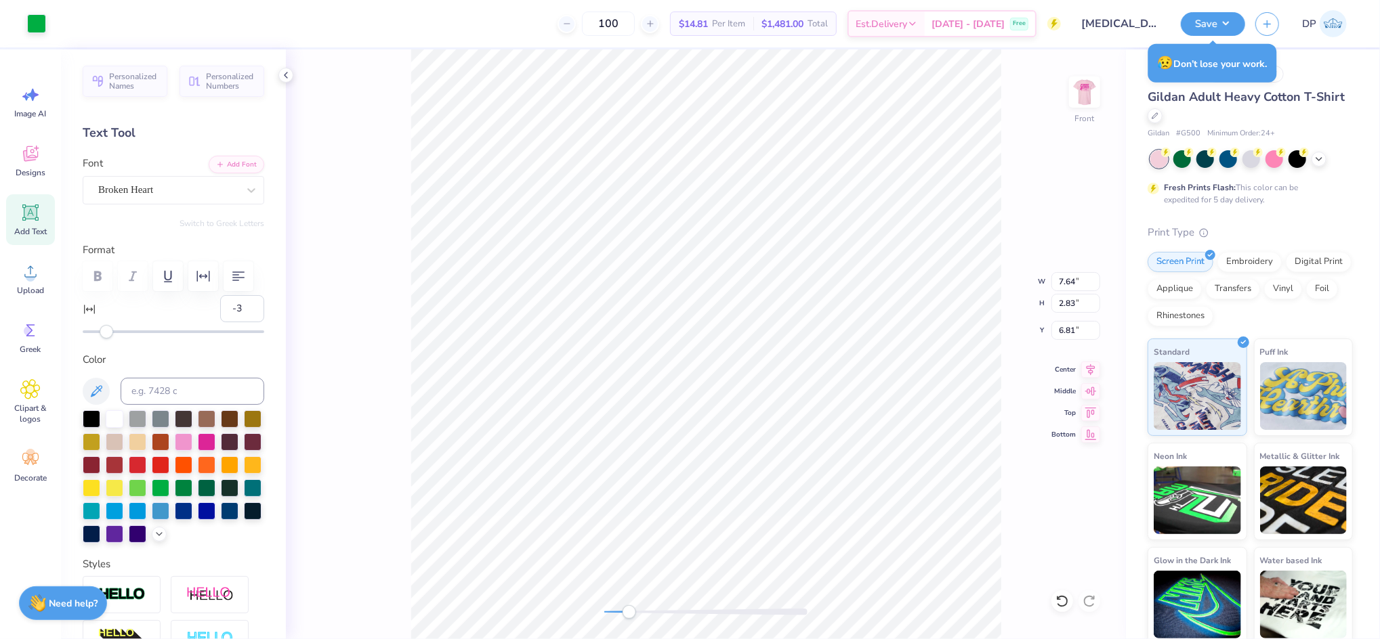
type input "0"
type input "6.64"
type input "3.00"
click at [864, 532] on li "Bring to Front" at bounding box center [874, 533] width 106 height 26
click at [30, 215] on icon at bounding box center [30, 213] width 13 height 13
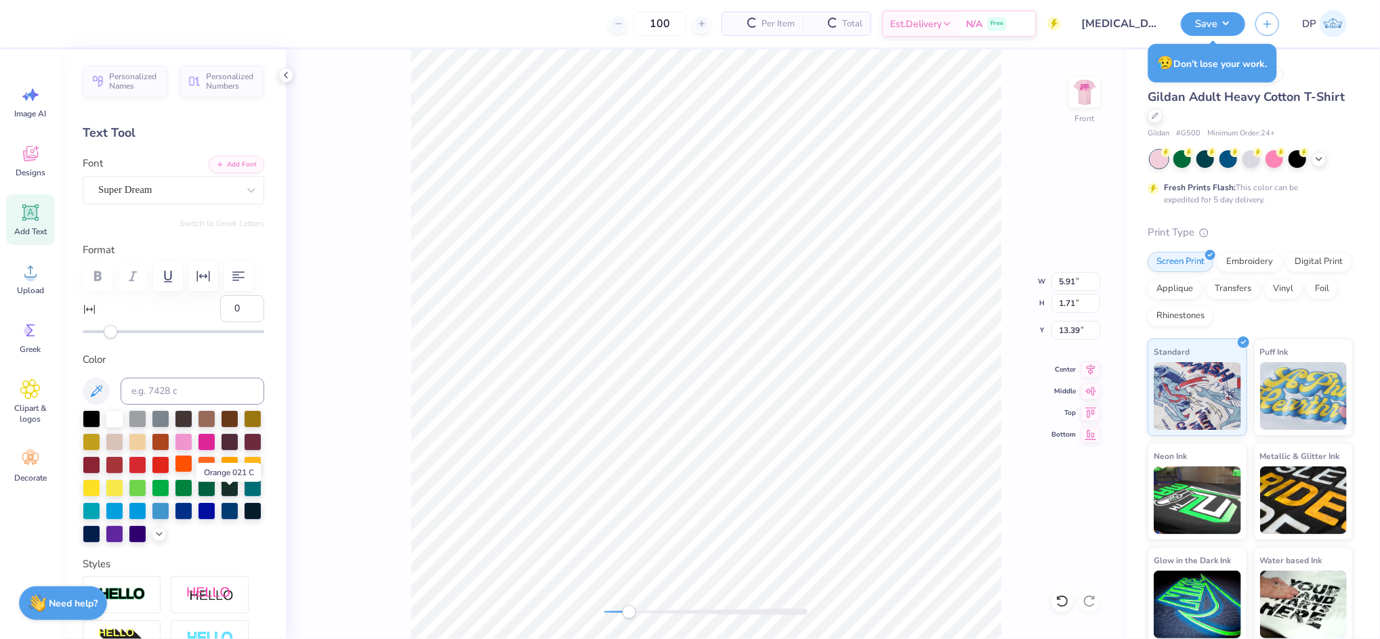
click at [192, 473] on div at bounding box center [184, 464] width 18 height 18
type input "3.09"
type input "0.90"
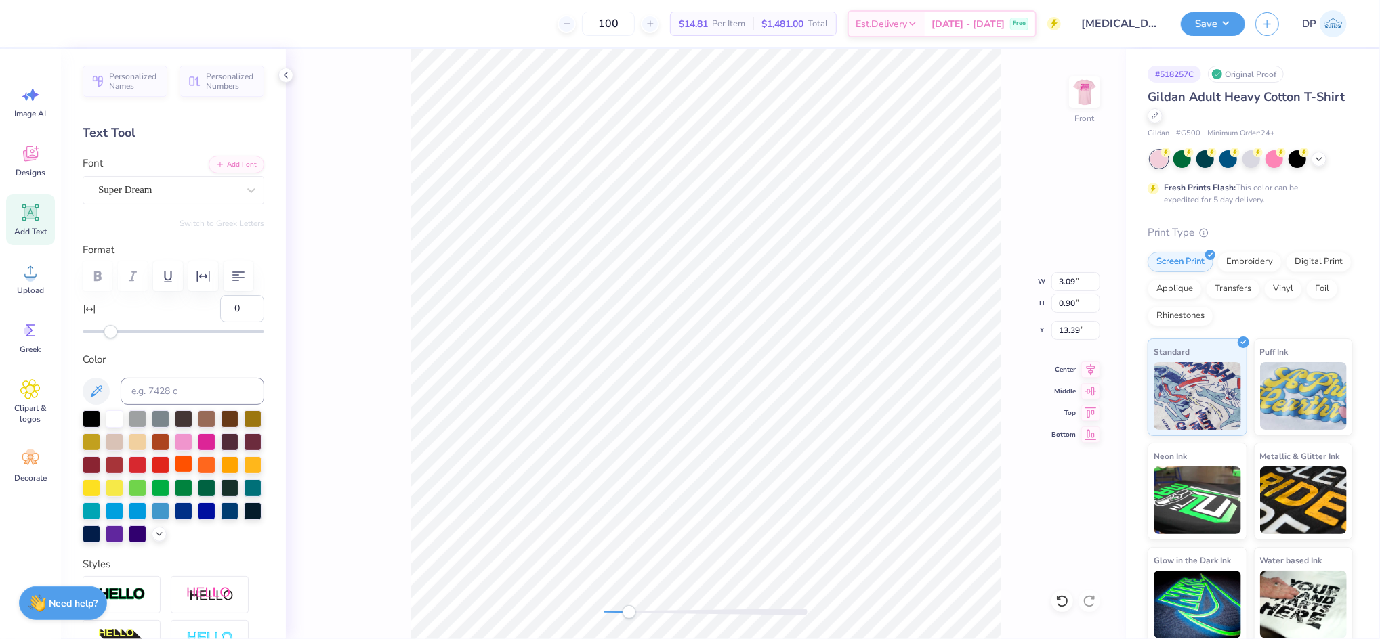
scroll to position [15, 7]
type textarea "Alpha Kappa Alpha At Lsu"
click at [230, 163] on button "Add Font" at bounding box center [237, 163] width 56 height 18
type input "8.30"
type input "0.66"
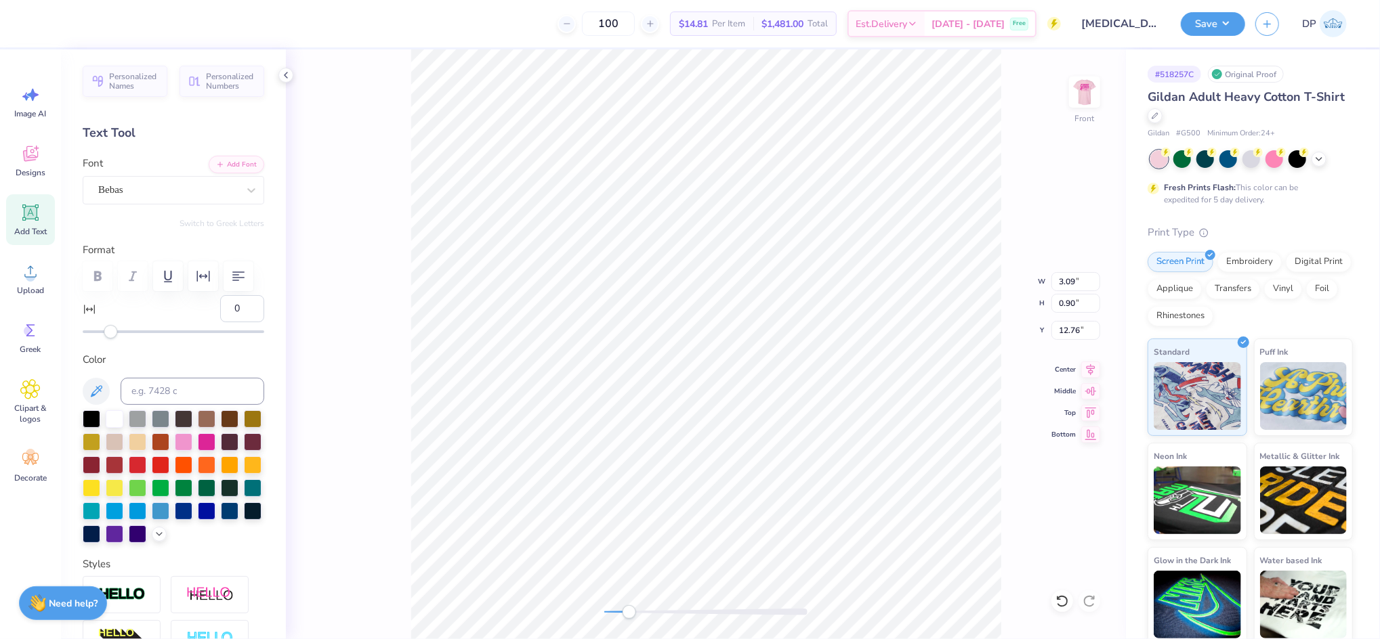
type input "12.76"
type input "7.48"
type input "0.60"
type input "11.33"
type input "-3"
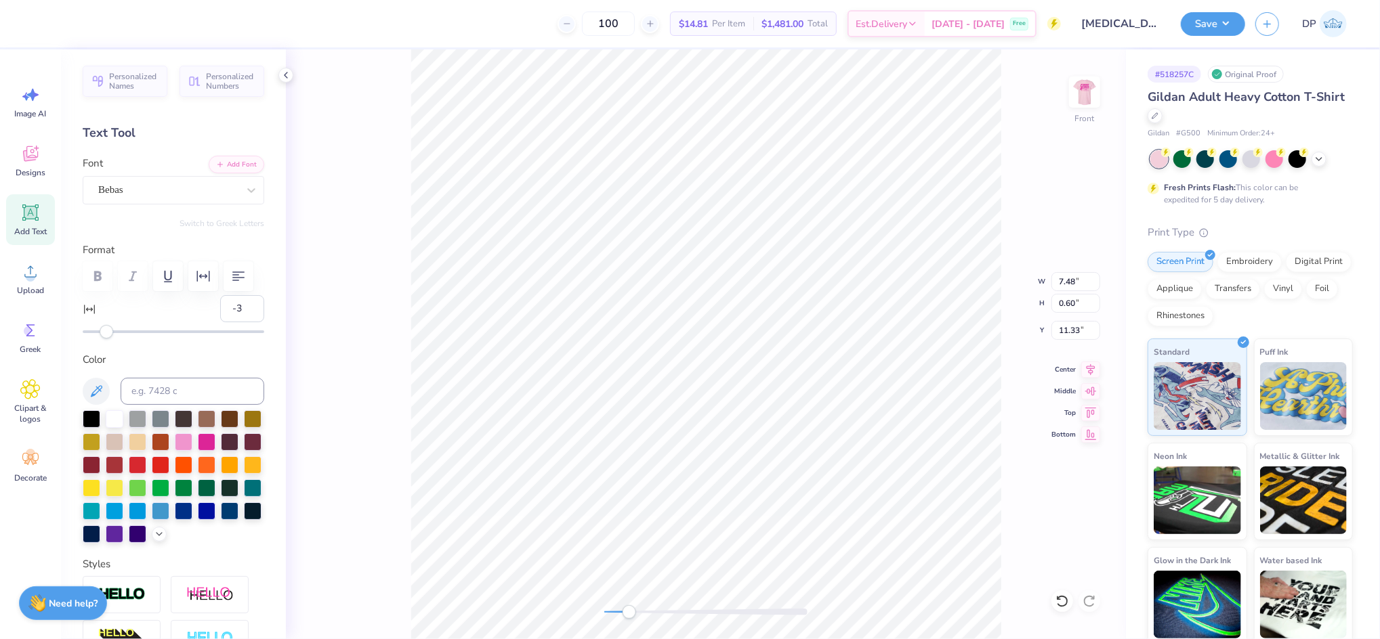
click at [106, 339] on div "Accessibility label" at bounding box center [107, 332] width 14 height 14
type input "7.35"
type input "0.64"
type input "11.27"
type input "11.75"
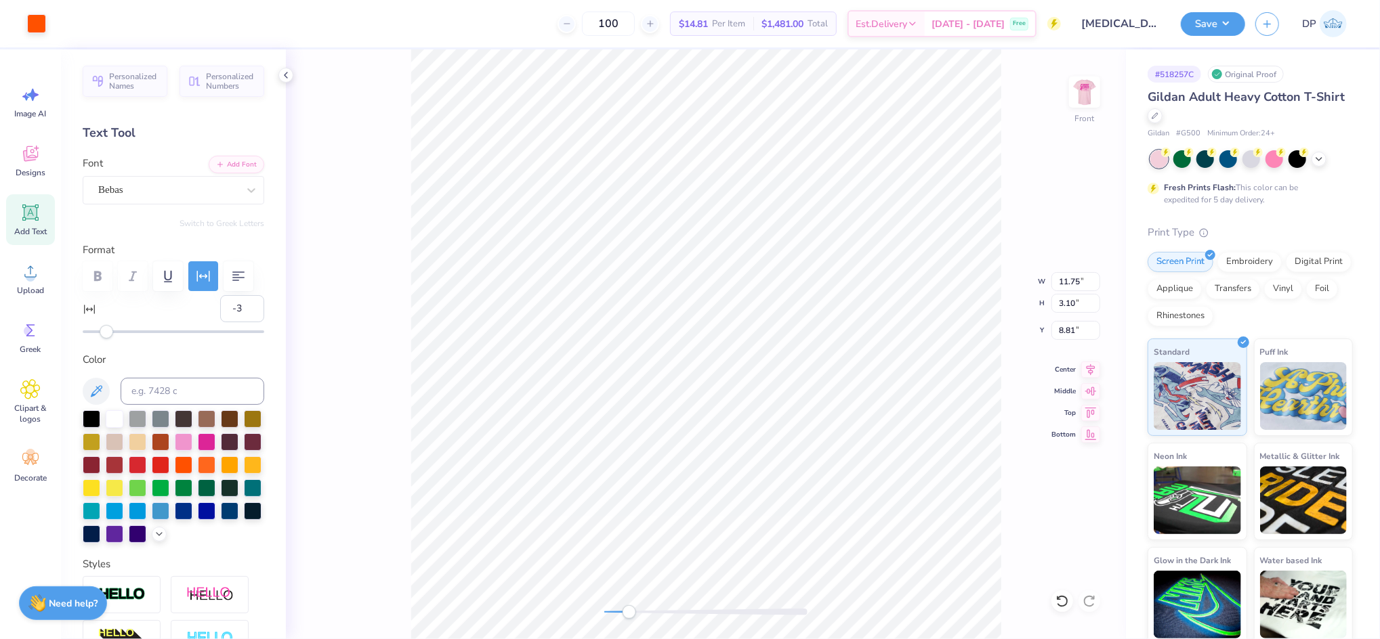
type input "3.10"
type input "8.81"
click at [790, 439] on li "Ungroup" at bounding box center [809, 443] width 106 height 26
click at [846, 481] on li "Group" at bounding box center [870, 490] width 106 height 26
type input "11.96"
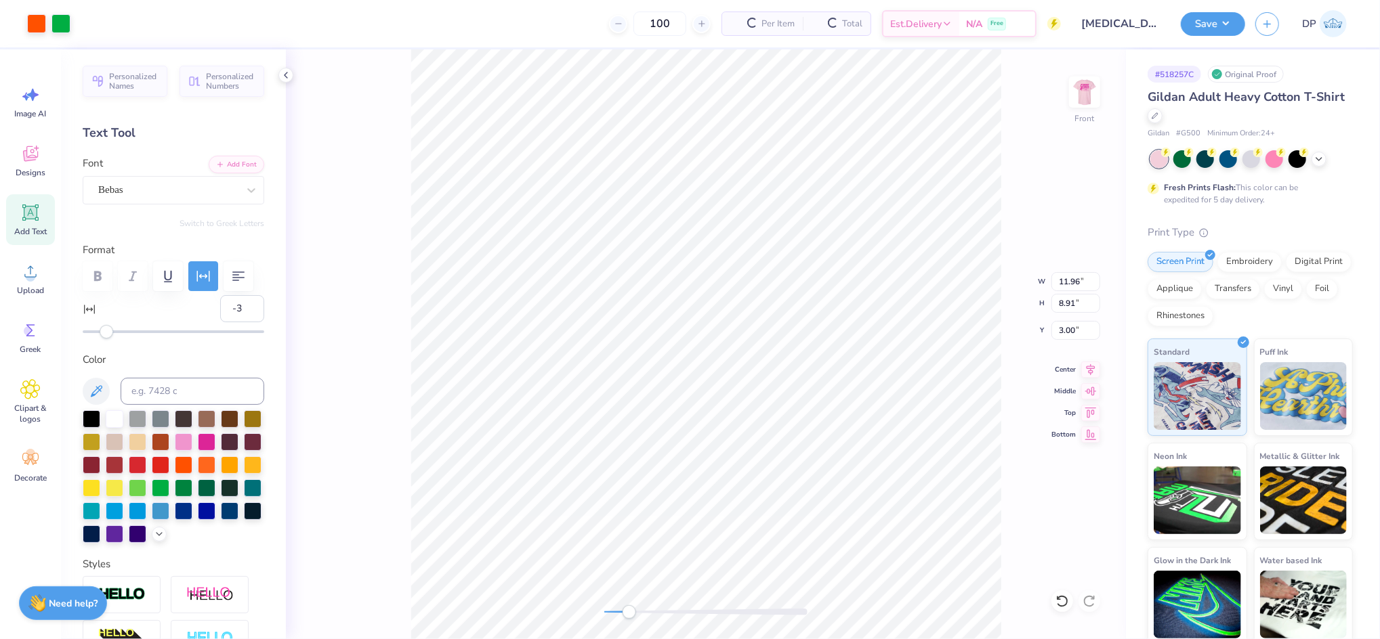
type input "8.91"
type input "3.00"
type input "11.75"
type input "3.10"
type input "8.81"
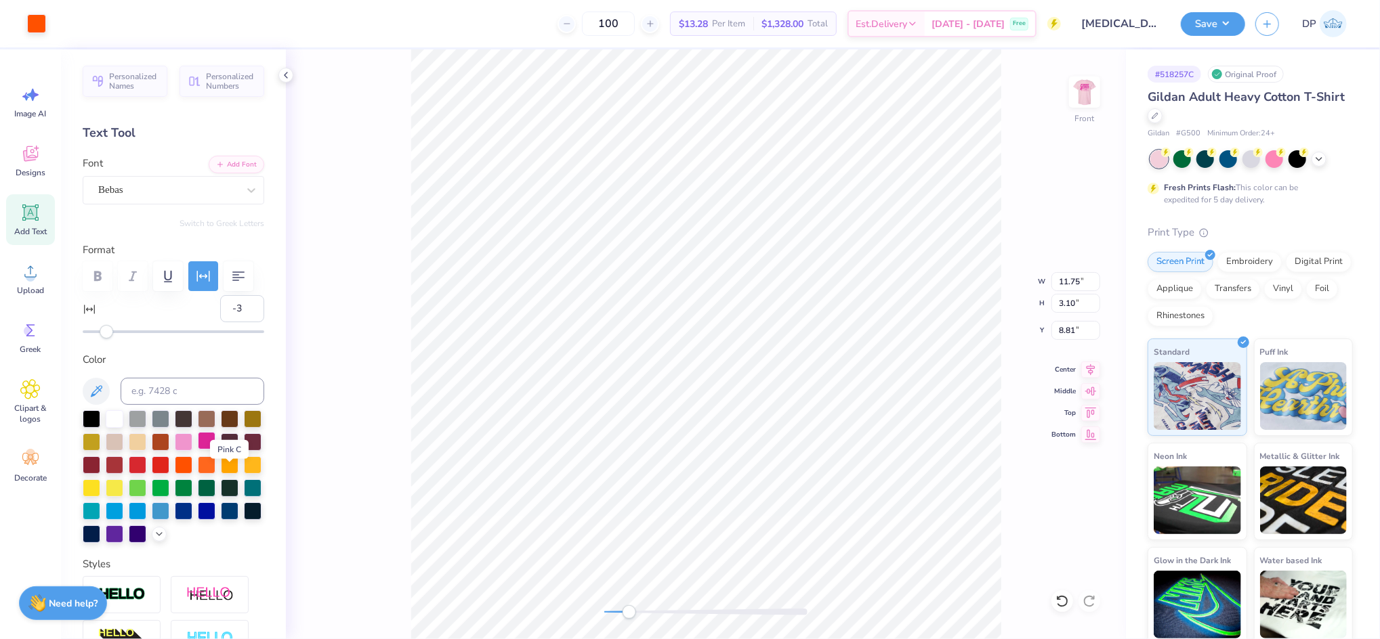
click at [215, 450] on div at bounding box center [207, 441] width 18 height 18
type input "11.96"
type input "4.99"
type input "5.30"
click at [1061, 597] on icon at bounding box center [1062, 602] width 14 height 14
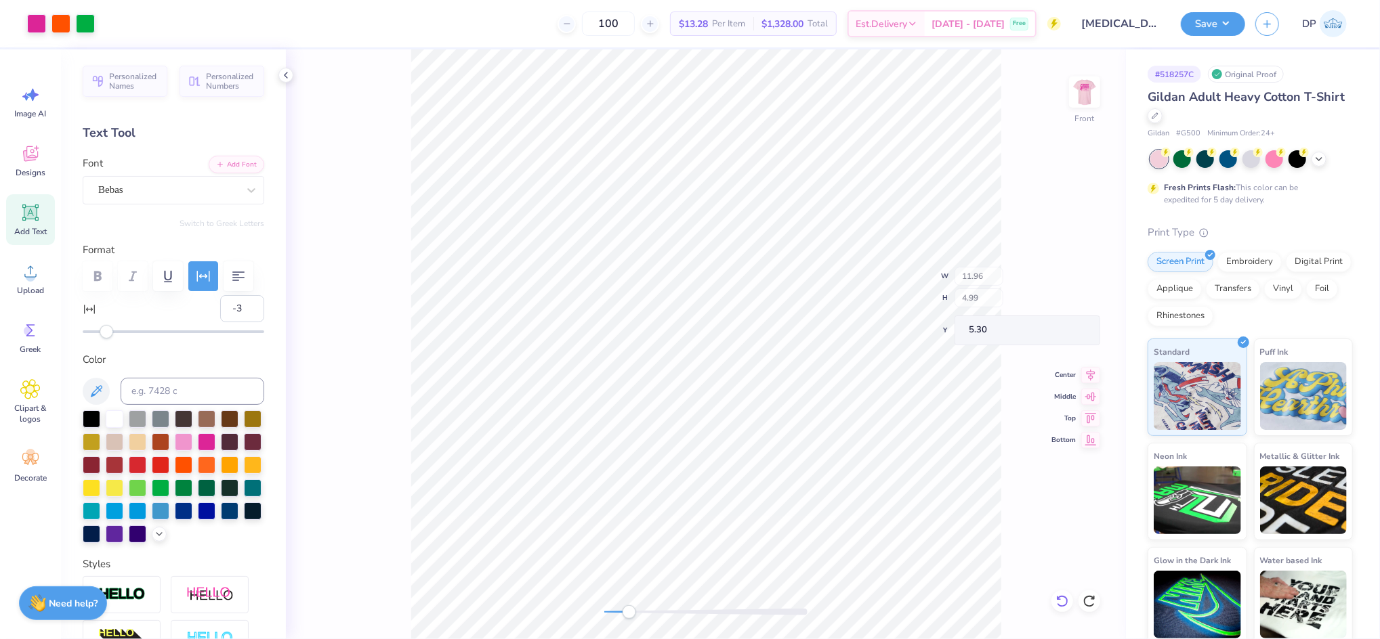
type input "8.91"
type input "3.00"
click at [51, 20] on div at bounding box center [60, 22] width 19 height 19
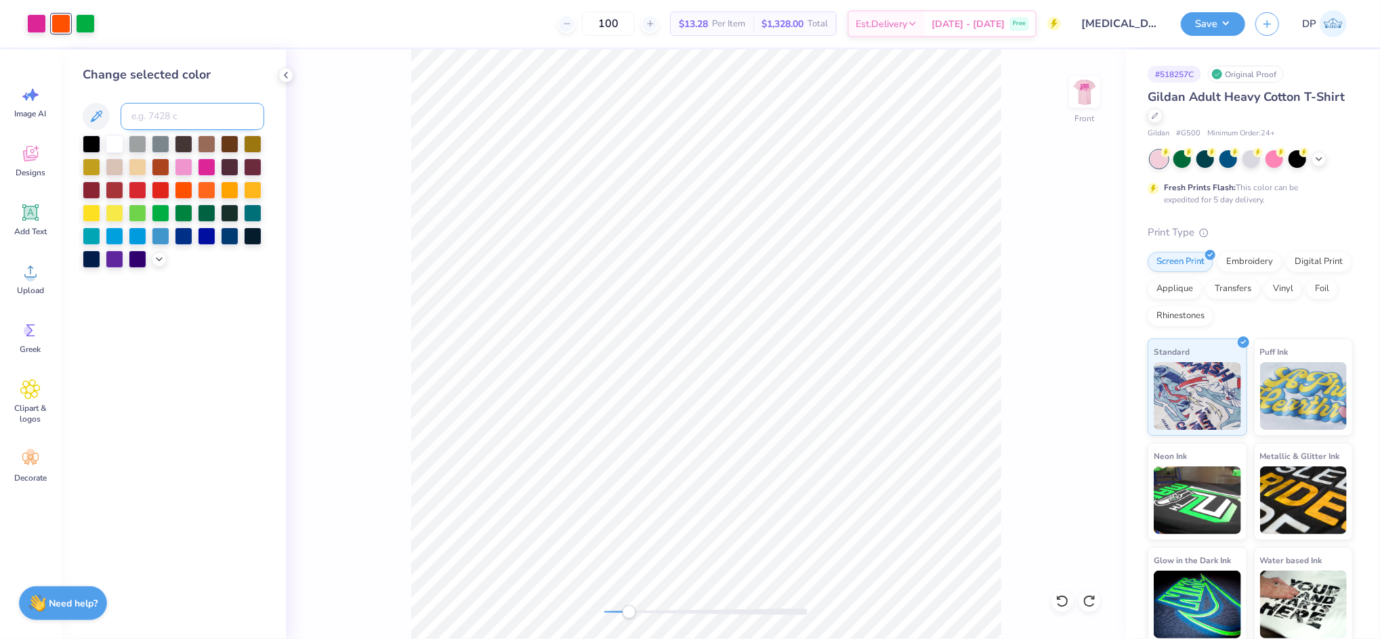
click at [190, 118] on input at bounding box center [193, 116] width 144 height 27
type input "pink"
click at [68, 28] on div at bounding box center [60, 22] width 19 height 19
click at [163, 110] on input at bounding box center [193, 116] width 144 height 27
type input "211"
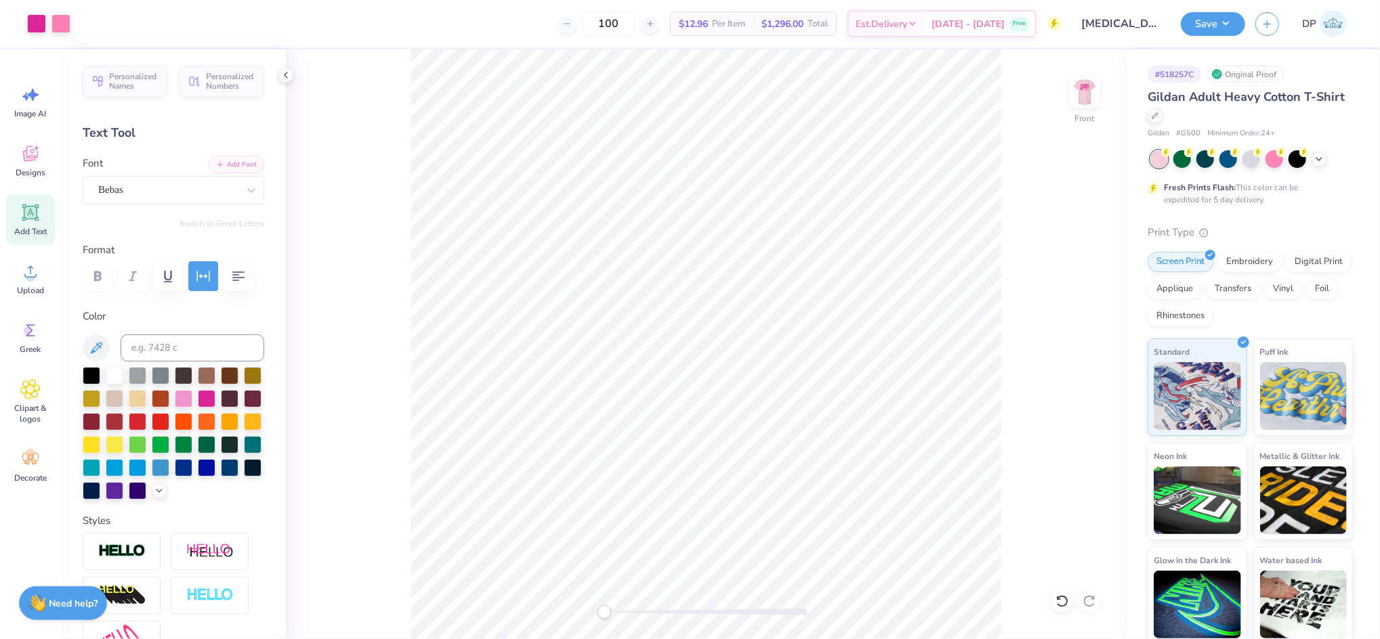
click at [576, 610] on div "Front" at bounding box center [706, 344] width 840 height 590
click at [742, 479] on li "Group" at bounding box center [757, 486] width 106 height 26
click at [1067, 274] on input "11.96" at bounding box center [1075, 281] width 49 height 19
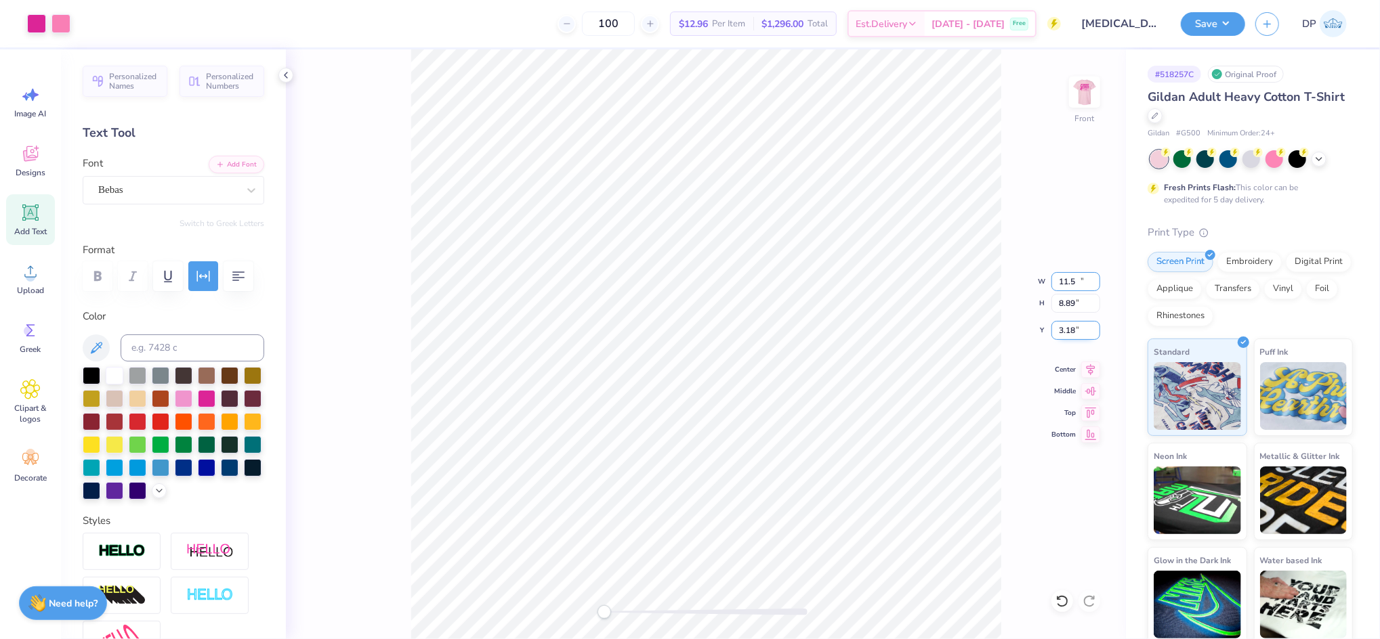
type input "11.50"
type input "8.89"
click at [1058, 323] on input "3.18" at bounding box center [1075, 330] width 49 height 19
click at [1063, 326] on input "33.18" at bounding box center [1075, 330] width 49 height 19
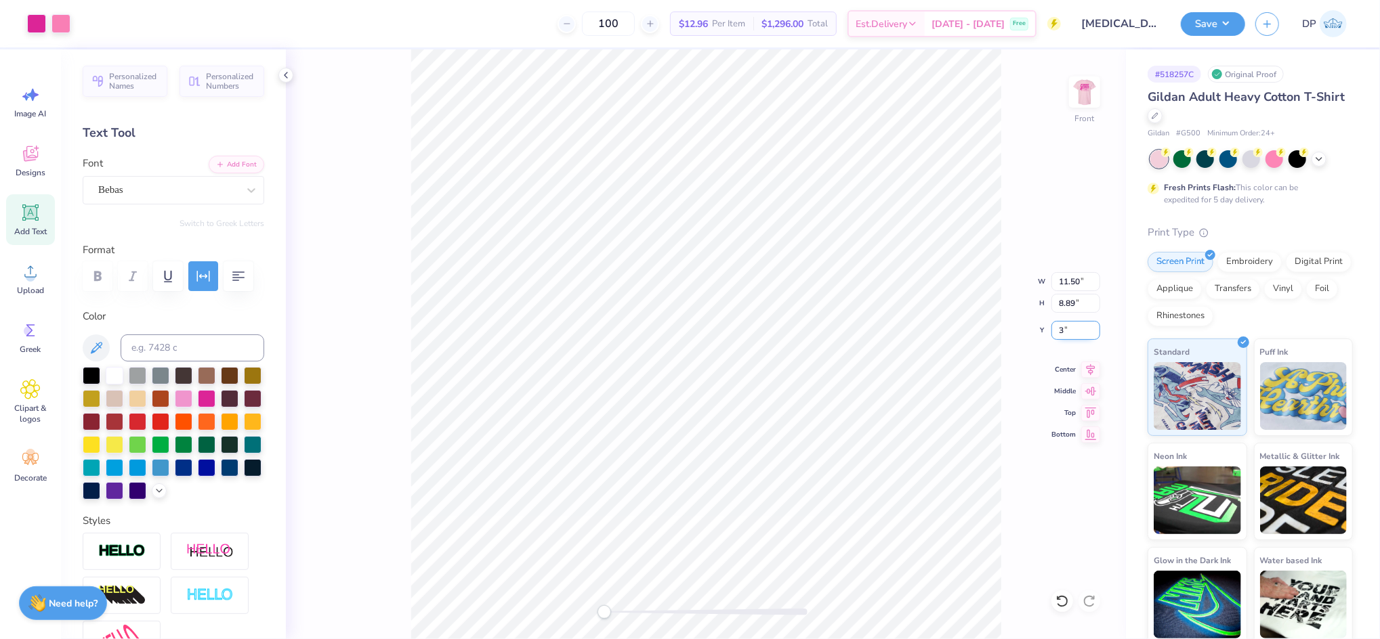
type input "3"
click at [1082, 104] on img at bounding box center [1084, 92] width 54 height 54
drag, startPoint x: 612, startPoint y: 612, endPoint x: 629, endPoint y: 613, distance: 17.6
click at [629, 613] on div at bounding box center [705, 612] width 203 height 7
click at [192, 429] on div at bounding box center [184, 421] width 18 height 18
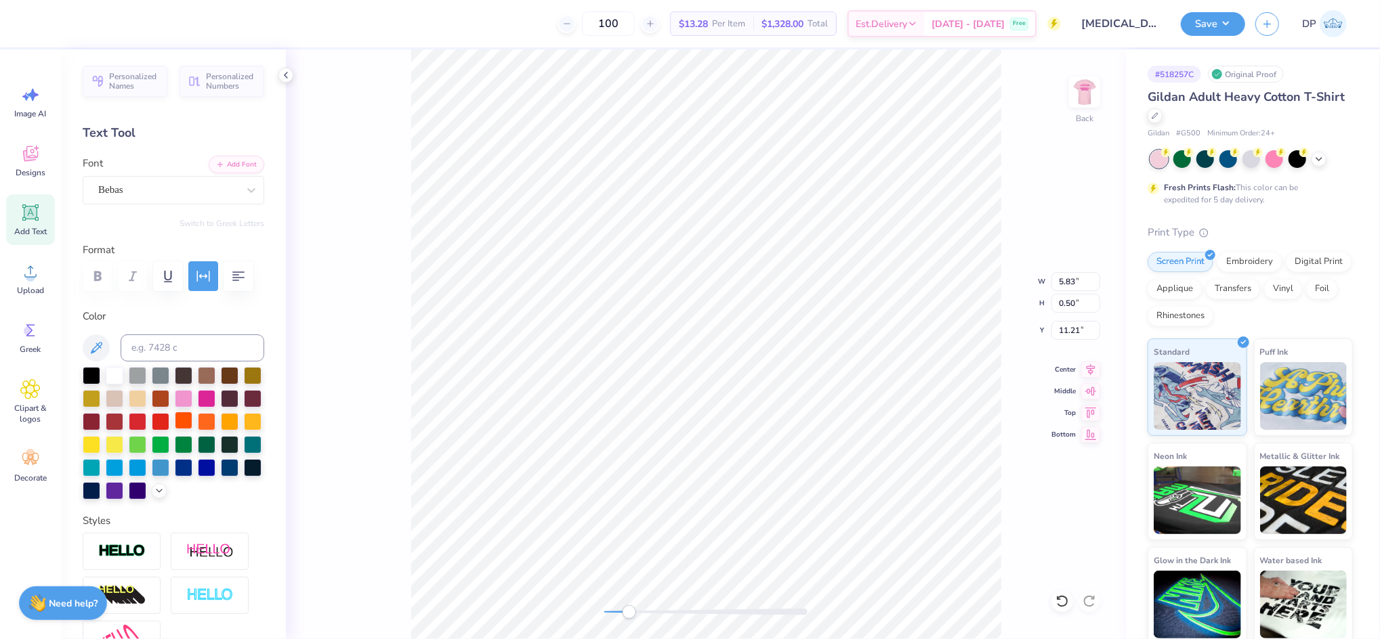
type input "5.83"
type input "0.50"
type input "11.21"
type input "5.72"
type input "10.24"
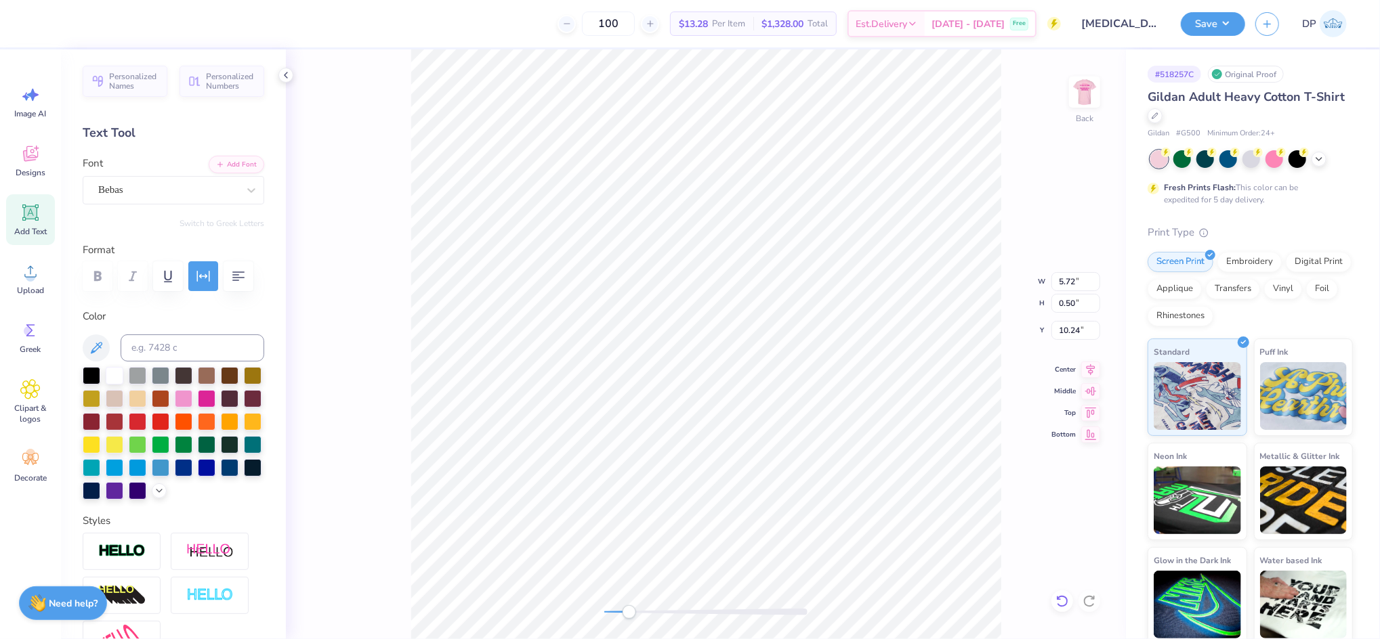
click at [1070, 602] on div at bounding box center [1062, 602] width 22 height 22
type input "5.83"
type input "5.67"
type input "0.49"
type input "10.22"
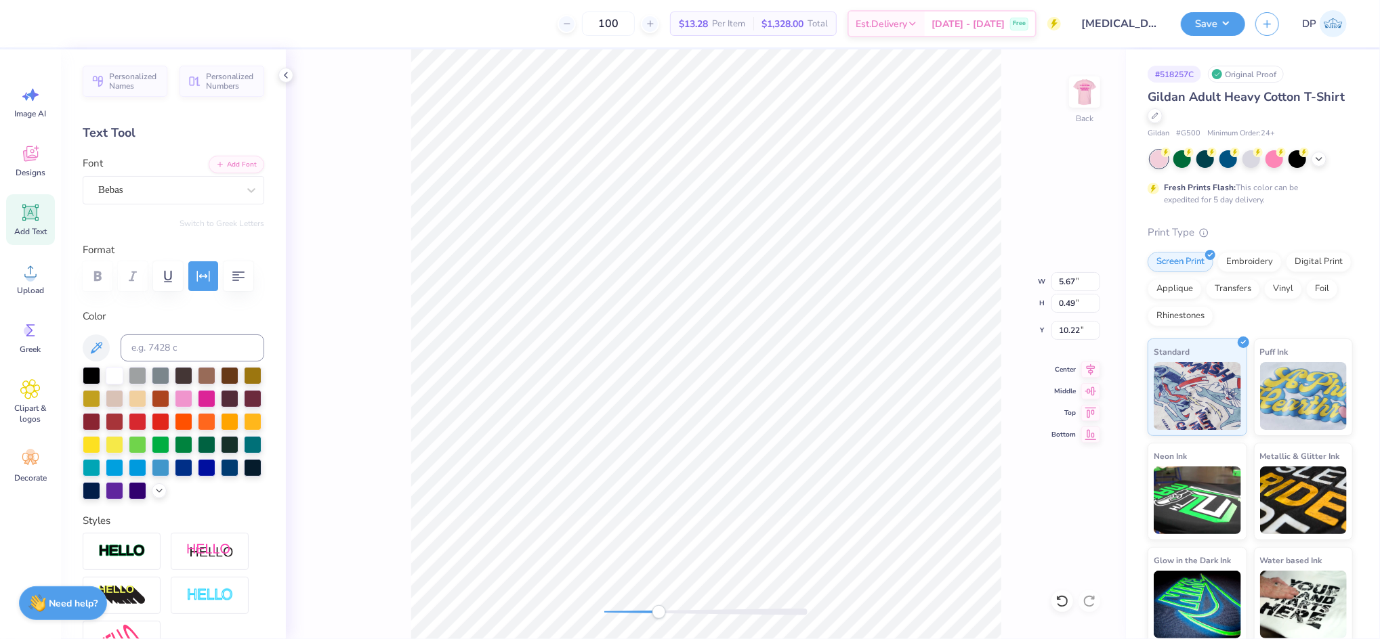
drag, startPoint x: 635, startPoint y: 616, endPoint x: 663, endPoint y: 611, distance: 28.8
click at [662, 616] on div at bounding box center [705, 612] width 203 height 14
click at [655, 611] on div "Accessibility label" at bounding box center [656, 612] width 14 height 14
type input "5.52"
type input "0.48"
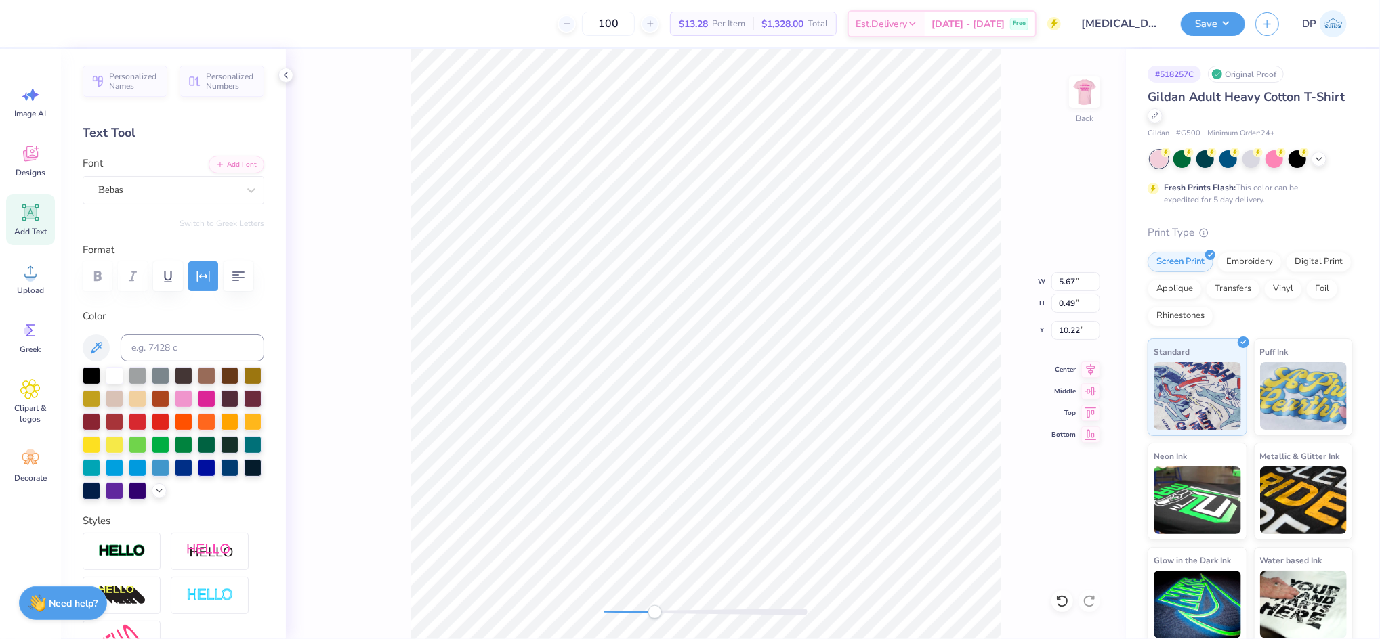
type input "10.23"
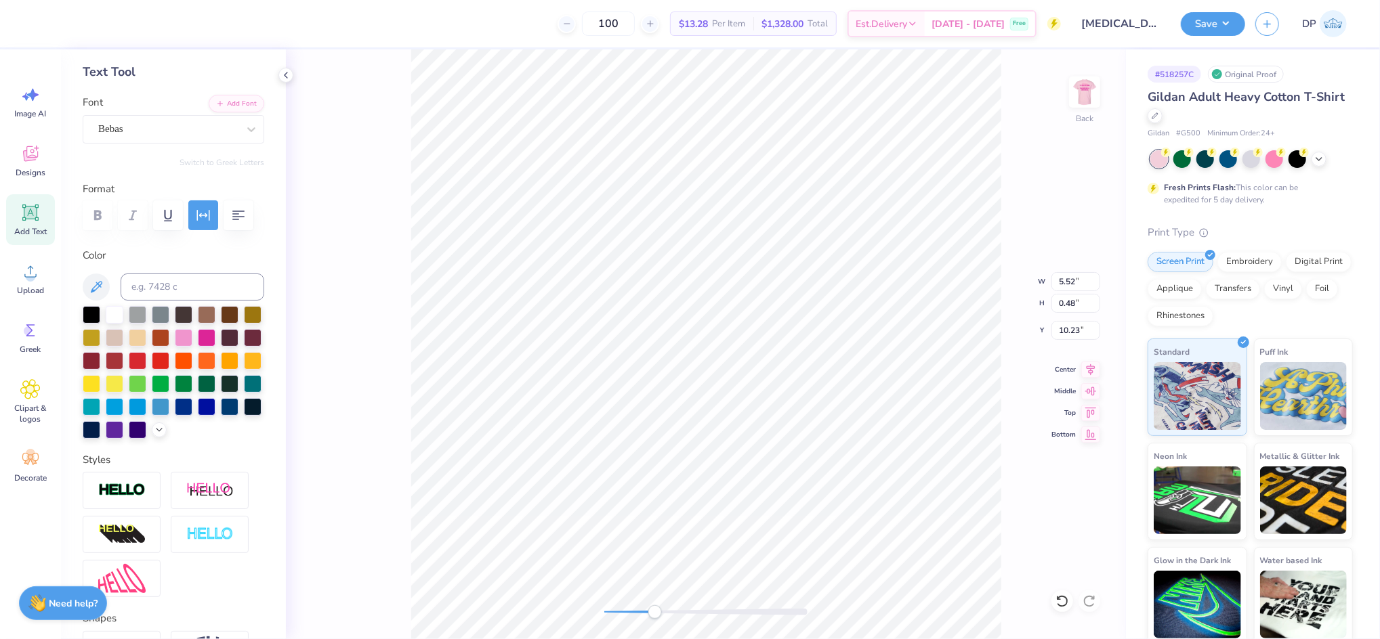
scroll to position [0, 0]
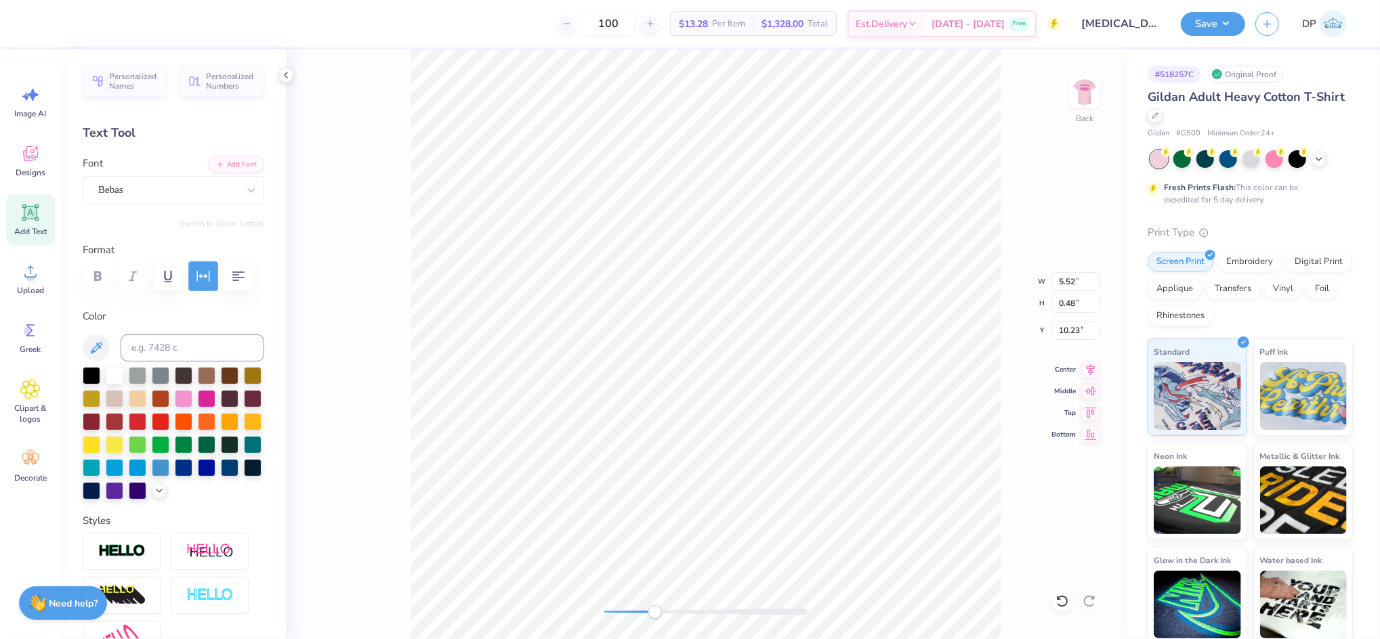
click at [209, 280] on icon "button" at bounding box center [203, 276] width 16 height 16
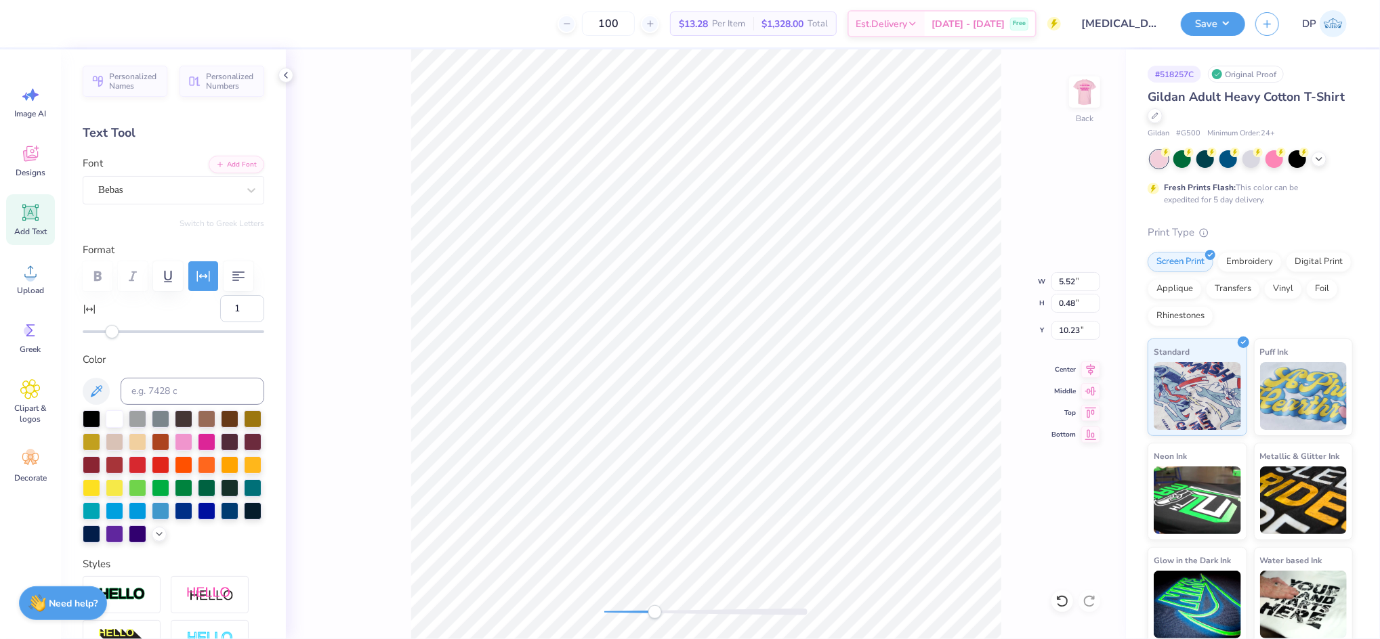
type input "2"
click at [113, 339] on div "Accessibility label" at bounding box center [113, 332] width 14 height 14
type input "0"
click at [110, 339] on div "Accessibility label" at bounding box center [111, 332] width 14 height 14
type input "-1"
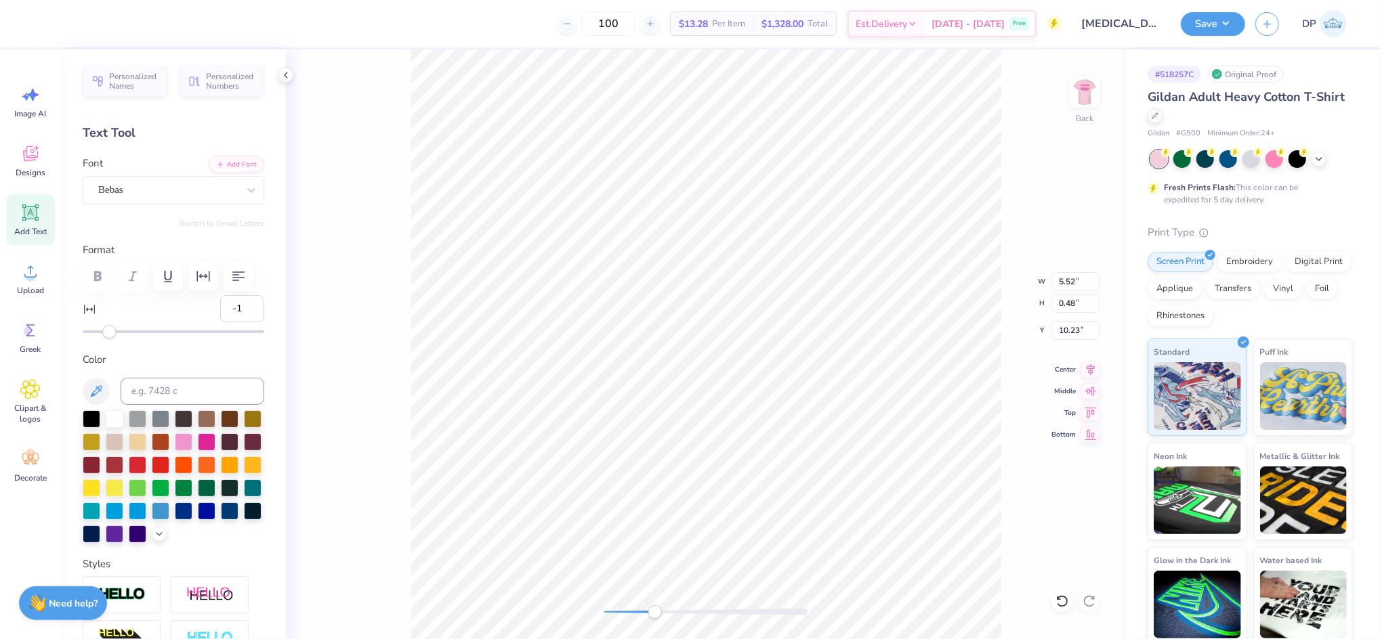
click at [110, 339] on div "Accessibility label" at bounding box center [109, 332] width 14 height 14
type input "5.67"
type input "0.47"
type input "10.26"
type input "5.69"
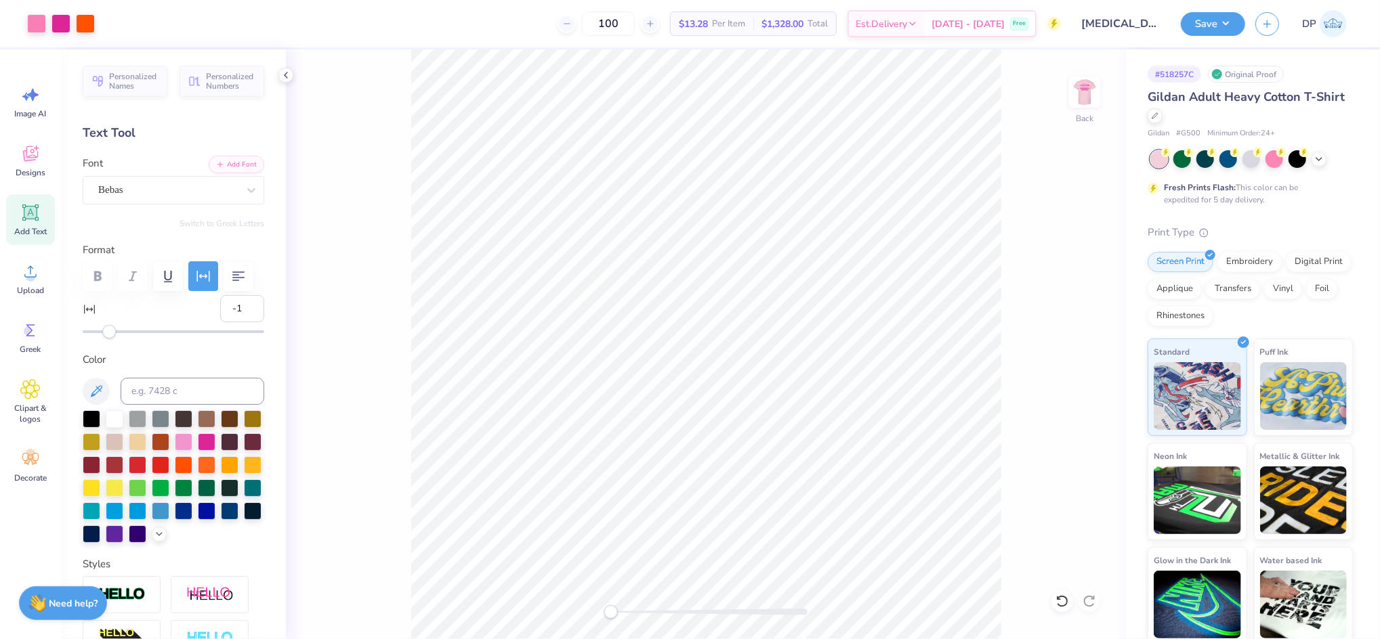
click at [611, 621] on div "Back" at bounding box center [706, 344] width 840 height 590
click at [759, 516] on li "Ungroup" at bounding box center [794, 516] width 106 height 26
click at [215, 450] on div at bounding box center [207, 441] width 18 height 18
click at [804, 410] on li "Group" at bounding box center [828, 416] width 106 height 26
click at [566, 622] on div "Back W 11.50 11.50 " H 9.22 9.22 " Y 2.00 2.00 " Center Middle Top Bottom" at bounding box center [706, 344] width 840 height 590
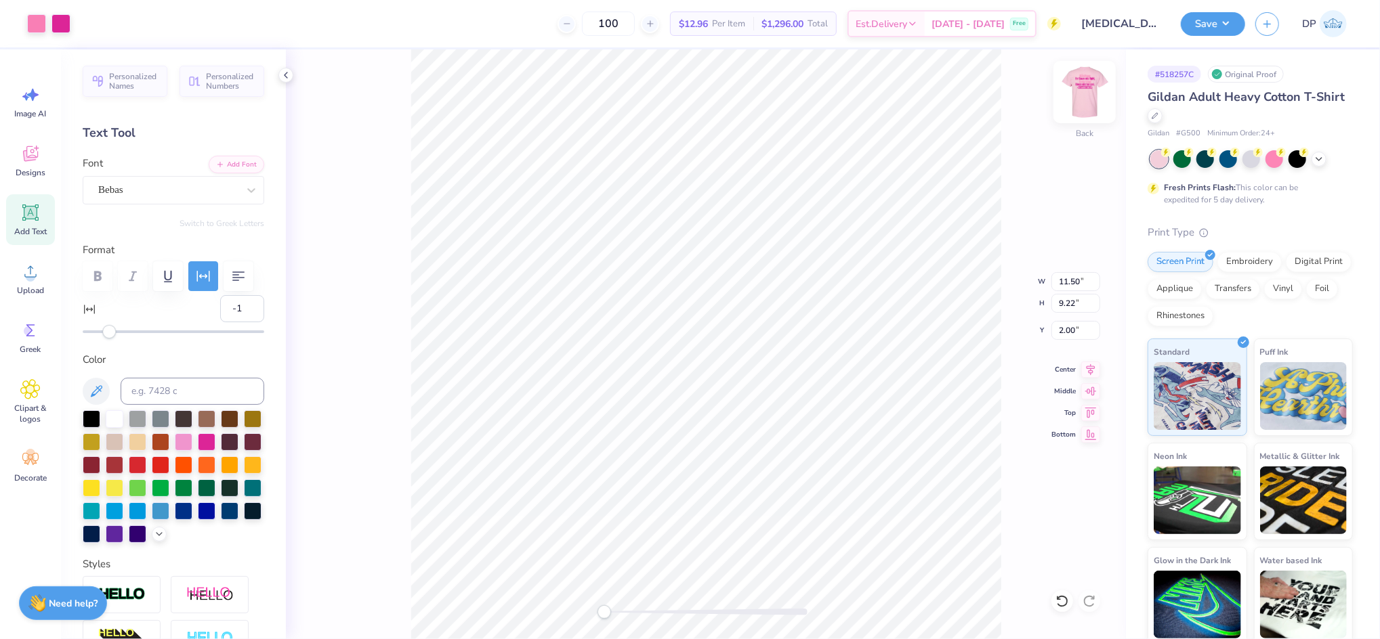
click at [1073, 98] on img at bounding box center [1084, 92] width 54 height 54
type input "11.32"
type input "9.07"
type input "3.77"
click at [1215, 24] on button "Save" at bounding box center [1212, 22] width 64 height 24
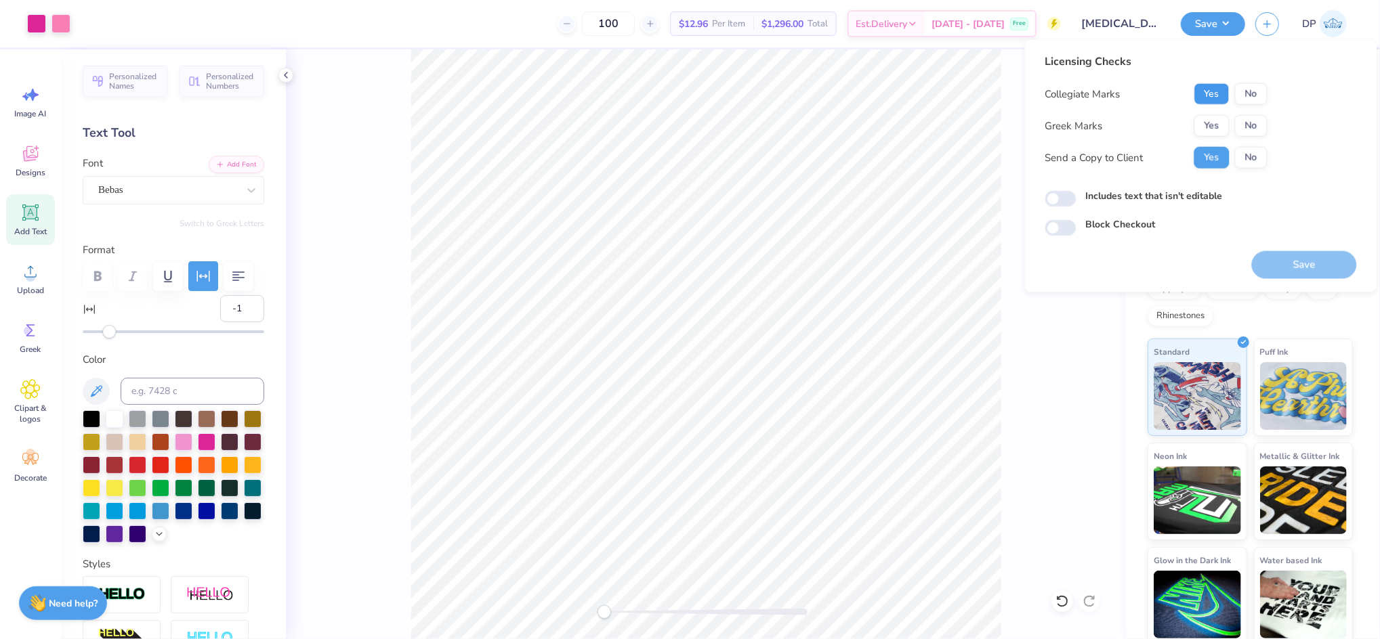
click at [1210, 89] on button "Yes" at bounding box center [1211, 94] width 35 height 22
click at [1241, 125] on button "No" at bounding box center [1251, 126] width 33 height 22
click at [1162, 197] on label "Includes text that isn't editable" at bounding box center [1154, 196] width 137 height 14
click at [1076, 197] on input "Includes text that isn't editable" at bounding box center [1060, 199] width 31 height 16
checkbox input "true"
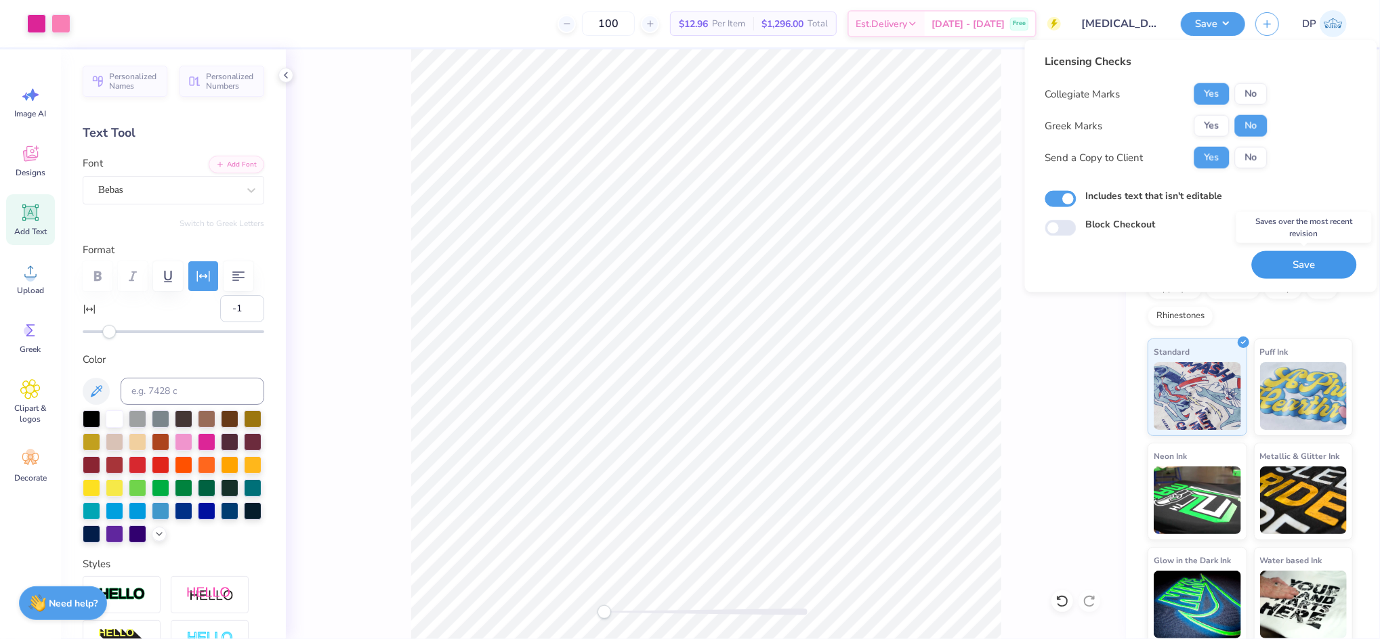
click at [1275, 258] on button "Save" at bounding box center [1304, 265] width 105 height 28
